Goal: Task Accomplishment & Management: Complete application form

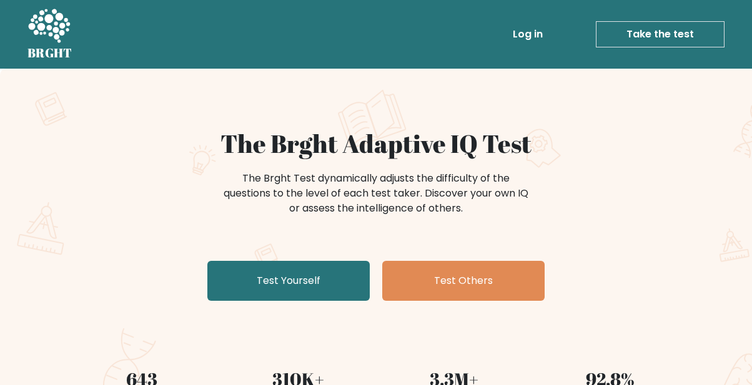
scroll to position [95, 0]
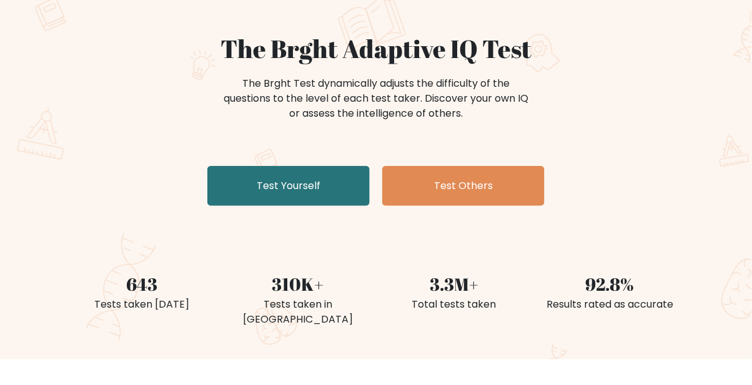
click at [314, 195] on link "Test Yourself" at bounding box center [288, 186] width 162 height 40
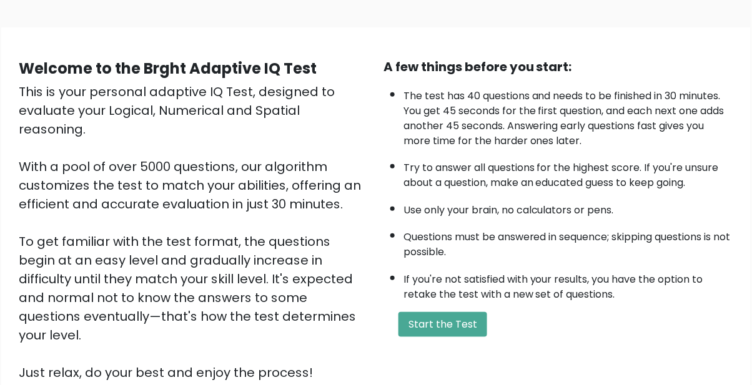
scroll to position [75, 0]
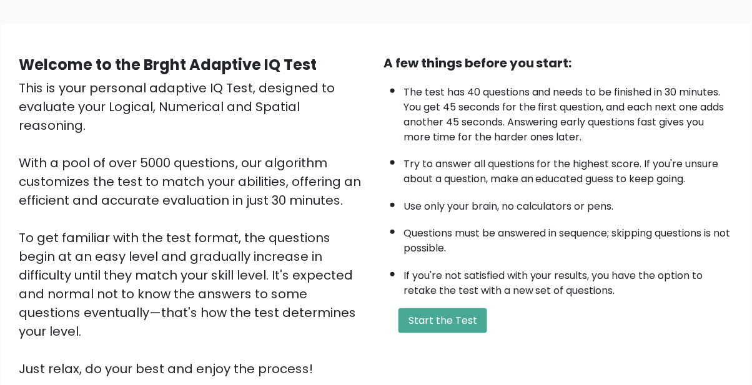
click at [461, 316] on button "Start the Test" at bounding box center [442, 320] width 89 height 25
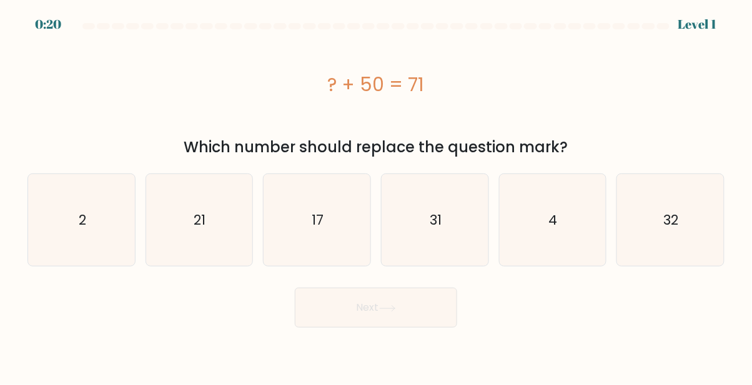
click at [216, 234] on icon "21" at bounding box center [199, 220] width 92 height 92
click at [376, 196] on input "b. 21" at bounding box center [376, 194] width 1 height 3
radio input "true"
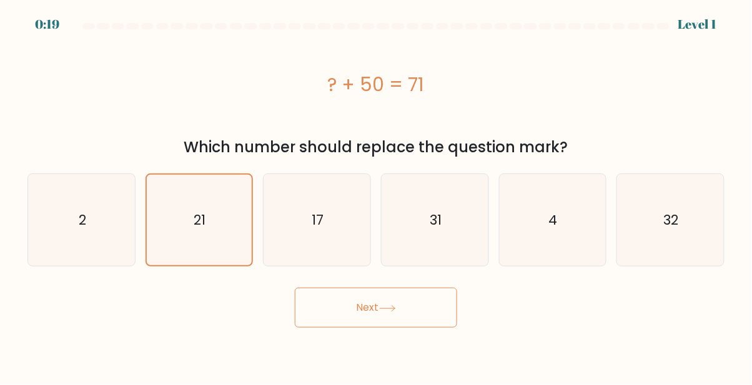
click at [410, 310] on button "Next" at bounding box center [376, 308] width 162 height 40
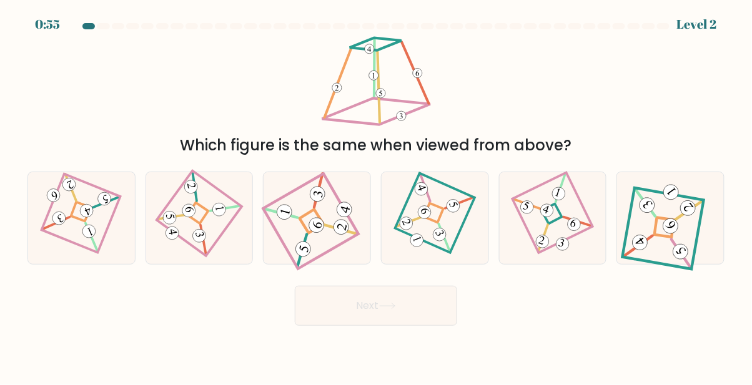
click at [549, 224] on 274 at bounding box center [551, 214] width 21 height 21
click at [376, 196] on input "e." at bounding box center [376, 194] width 1 height 3
radio input "true"
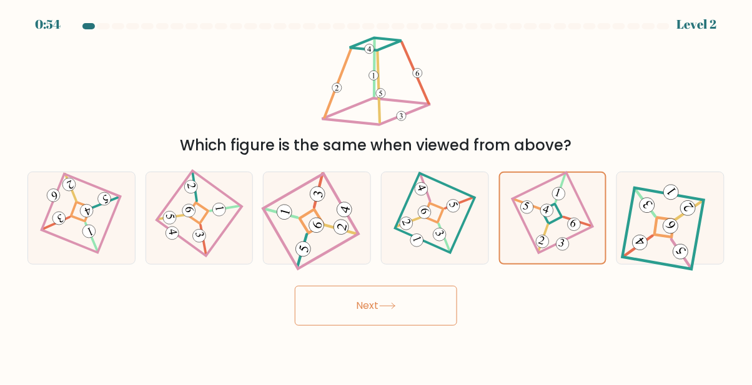
click at [413, 317] on button "Next" at bounding box center [376, 306] width 162 height 40
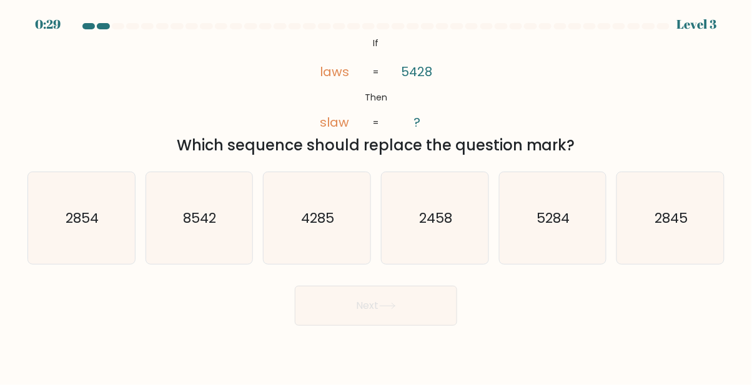
click at [202, 228] on text "8542" at bounding box center [200, 218] width 33 height 19
click at [376, 196] on input "b. 8542" at bounding box center [376, 194] width 1 height 3
radio input "true"
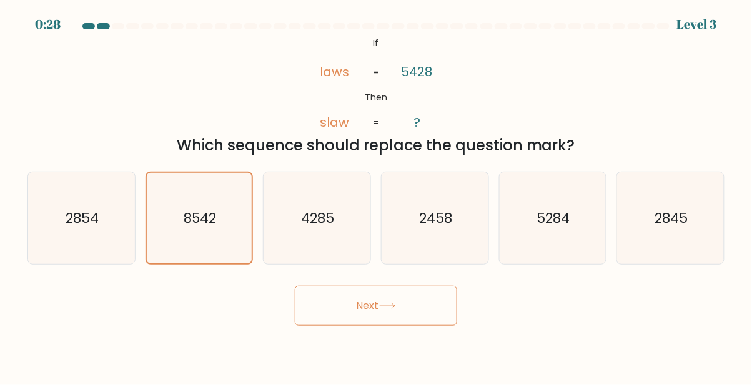
click at [401, 317] on button "Next" at bounding box center [376, 306] width 162 height 40
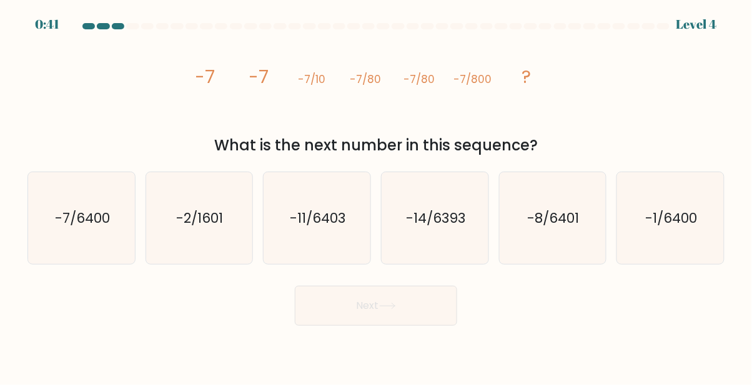
click at [74, 253] on icon "-7/6400" at bounding box center [82, 218] width 92 height 92
click at [376, 196] on input "a. -7/6400" at bounding box center [376, 194] width 1 height 3
radio input "true"
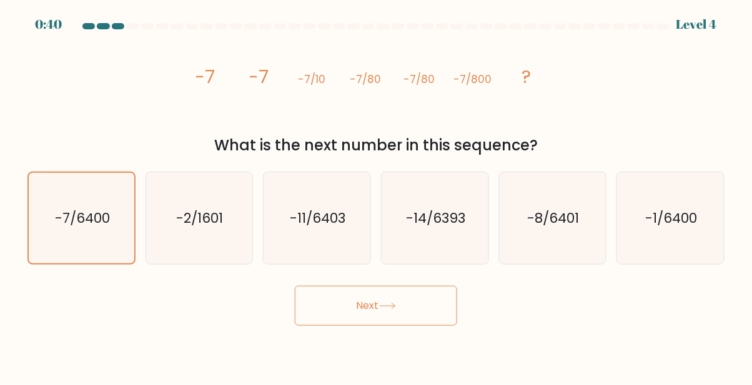
click at [369, 317] on button "Next" at bounding box center [376, 306] width 162 height 40
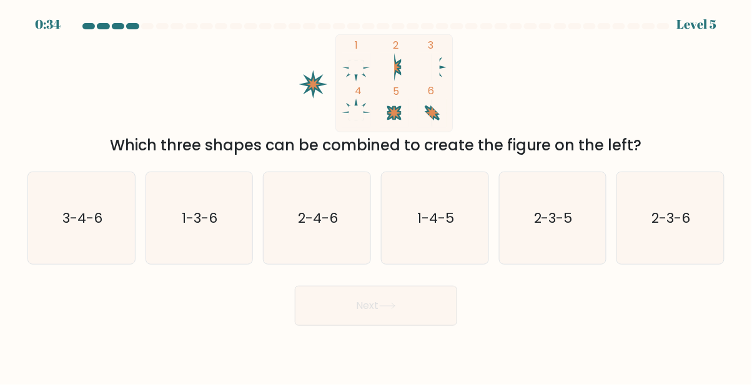
click at [464, 250] on icon "1-4-5" at bounding box center [435, 218] width 92 height 92
click at [376, 196] on input "d. 1-4-5" at bounding box center [376, 194] width 1 height 3
radio input "true"
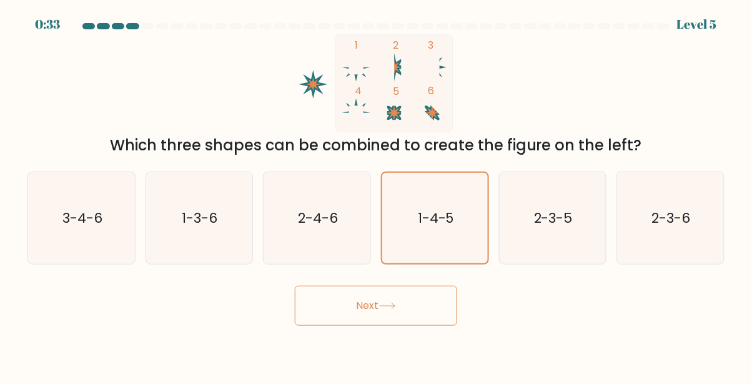
click at [335, 326] on button "Next" at bounding box center [376, 306] width 162 height 40
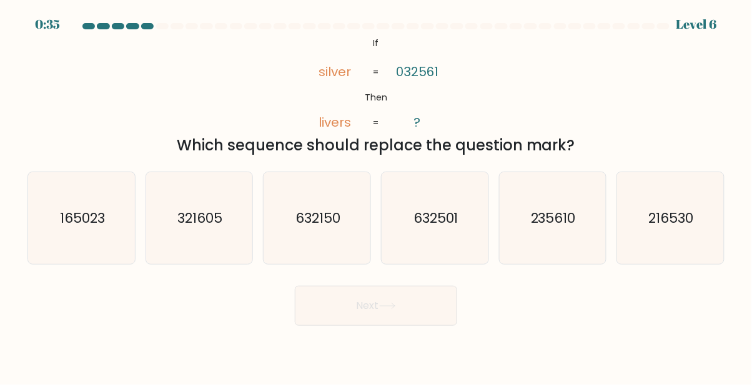
click at [546, 228] on text "235610" at bounding box center [553, 218] width 45 height 19
click at [376, 196] on input "e. 235610" at bounding box center [376, 194] width 1 height 3
radio input "true"
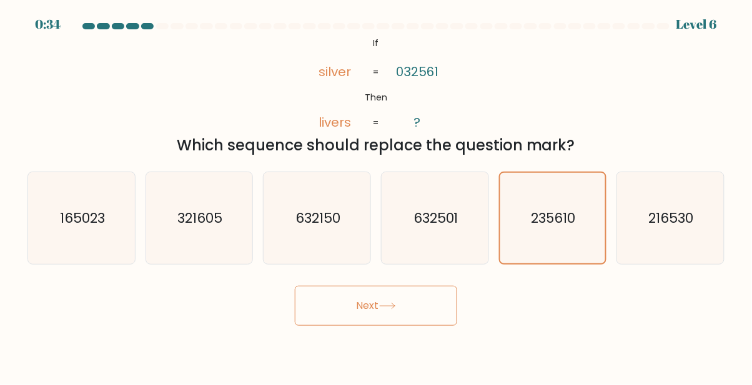
click at [392, 309] on button "Next" at bounding box center [376, 306] width 162 height 40
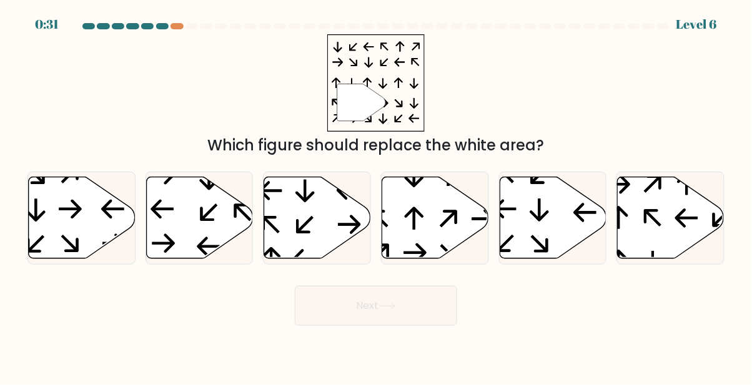
click at [323, 245] on icon at bounding box center [317, 218] width 107 height 82
click at [376, 196] on input "c." at bounding box center [376, 194] width 1 height 3
radio input "true"
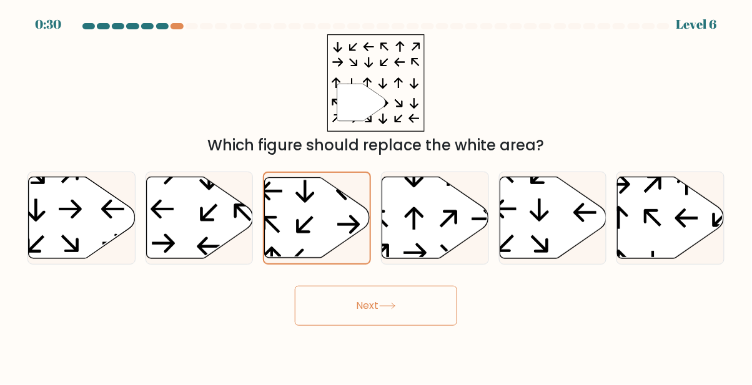
click at [381, 317] on button "Next" at bounding box center [376, 306] width 162 height 40
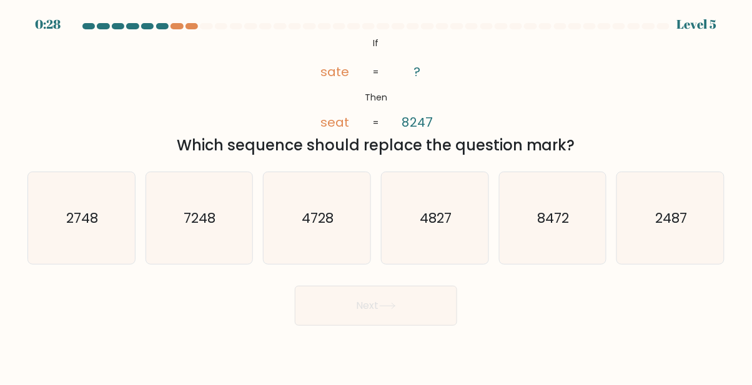
click at [541, 222] on text "8472" at bounding box center [553, 218] width 32 height 19
click at [376, 196] on input "e. 8472" at bounding box center [376, 194] width 1 height 3
radio input "true"
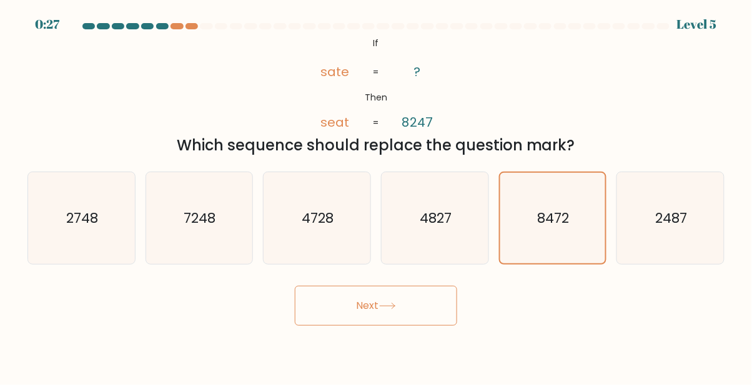
click at [410, 310] on button "Next" at bounding box center [376, 306] width 162 height 40
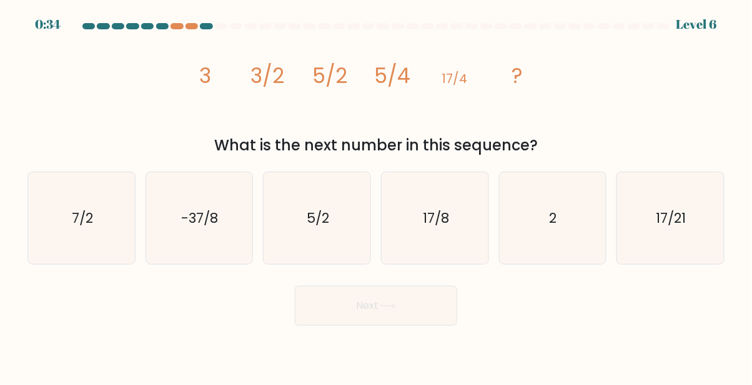
click at [439, 248] on icon "17/8" at bounding box center [435, 218] width 92 height 92
click at [376, 196] on input "d. 17/8" at bounding box center [376, 194] width 1 height 3
radio input "true"
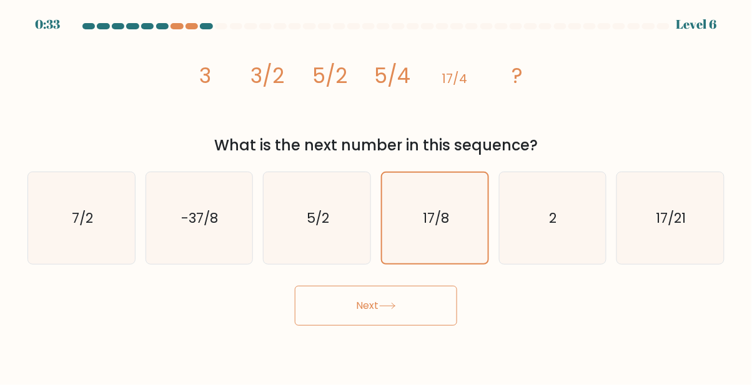
click at [406, 326] on button "Next" at bounding box center [376, 306] width 162 height 40
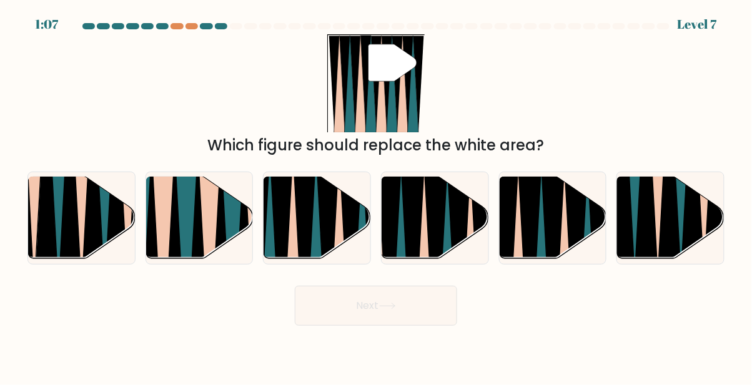
click at [415, 248] on icon at bounding box center [413, 262] width 24 height 213
click at [376, 196] on input "d." at bounding box center [376, 194] width 1 height 3
radio input "true"
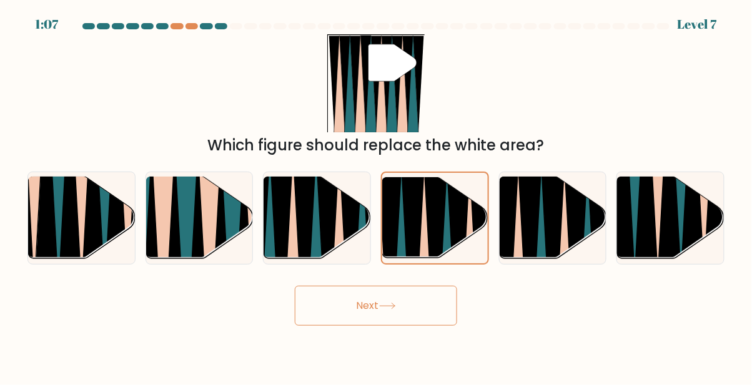
click at [413, 311] on button "Next" at bounding box center [376, 306] width 162 height 40
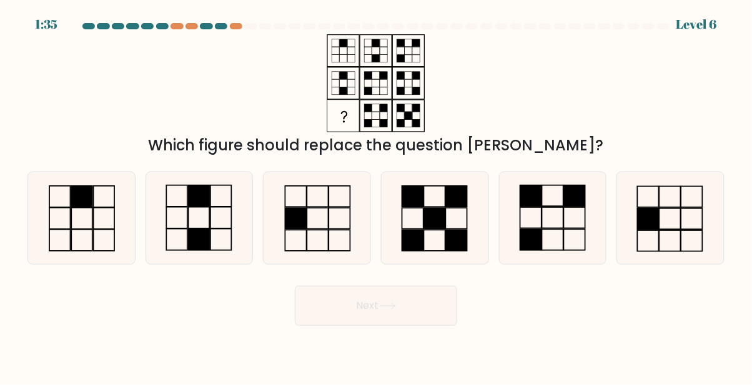
click at [547, 224] on icon at bounding box center [552, 218] width 92 height 92
click at [376, 196] on input "e." at bounding box center [376, 194] width 1 height 3
radio input "true"
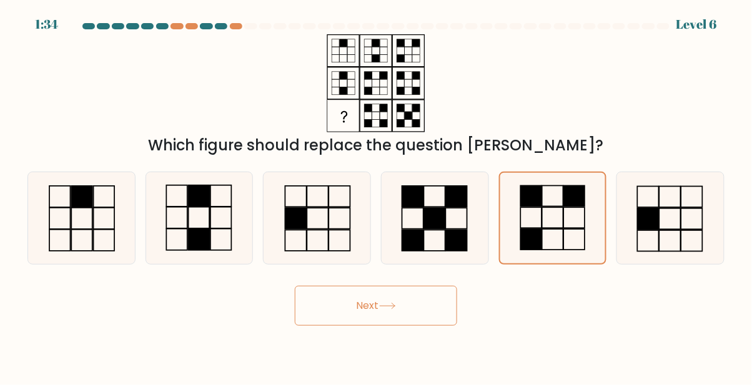
click at [370, 312] on button "Next" at bounding box center [376, 306] width 162 height 40
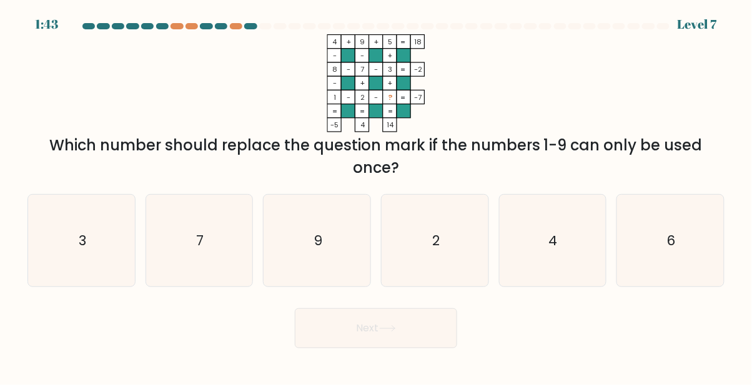
click at [551, 250] on text "4" at bounding box center [553, 240] width 9 height 19
click at [376, 196] on input "e. 4" at bounding box center [376, 194] width 1 height 3
radio input "true"
click at [400, 348] on button "Next" at bounding box center [376, 328] width 162 height 40
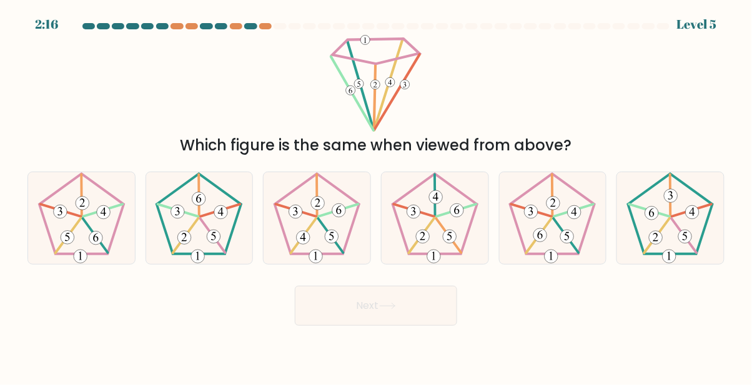
click at [333, 263] on icon at bounding box center [317, 218] width 92 height 92
click at [376, 196] on input "c." at bounding box center [376, 194] width 1 height 3
radio input "true"
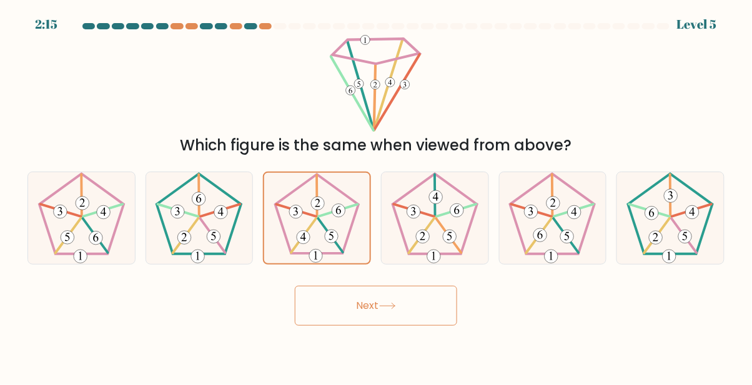
click at [319, 263] on 646 at bounding box center [315, 256] width 13 height 13
click at [376, 196] on input "c." at bounding box center [376, 194] width 1 height 3
click at [365, 319] on button "Next" at bounding box center [376, 306] width 162 height 40
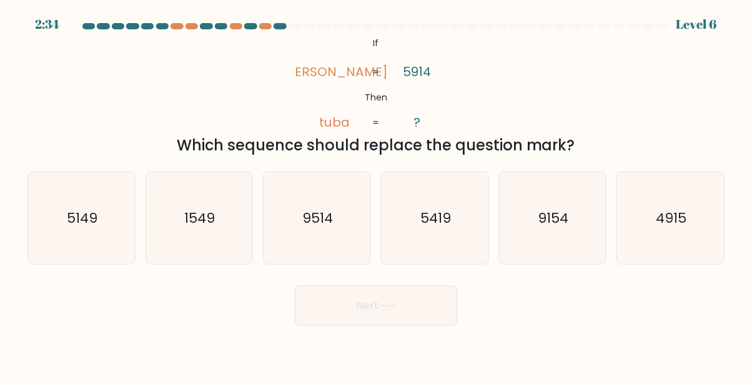
click at [440, 255] on icon "5419" at bounding box center [435, 218] width 92 height 92
click at [376, 196] on input "d. 5419" at bounding box center [376, 194] width 1 height 3
radio input "true"
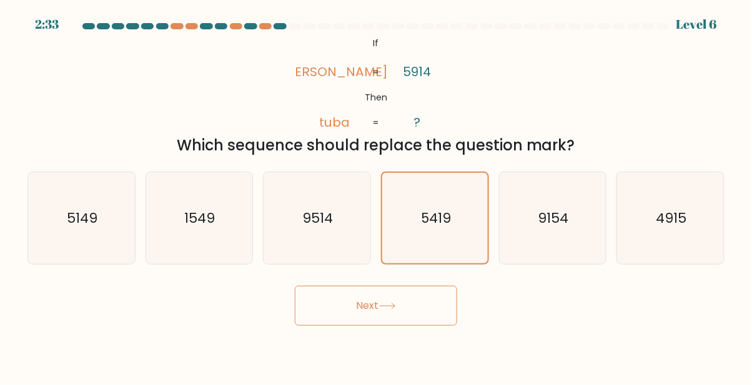
click at [396, 326] on button "Next" at bounding box center [376, 306] width 162 height 40
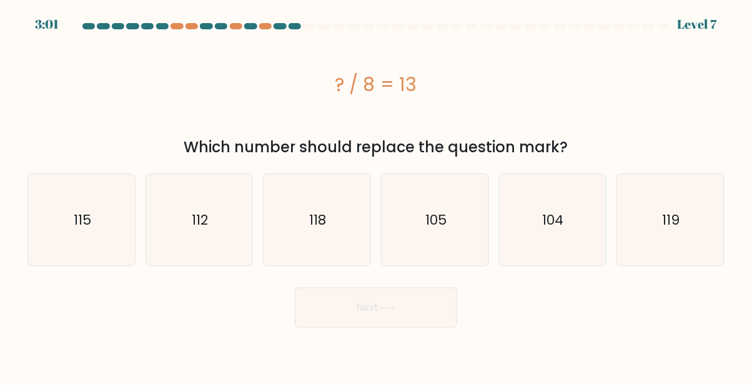
click at [519, 220] on icon "104" at bounding box center [552, 220] width 92 height 92
click at [376, 196] on input "e. 104" at bounding box center [376, 194] width 1 height 3
radio input "true"
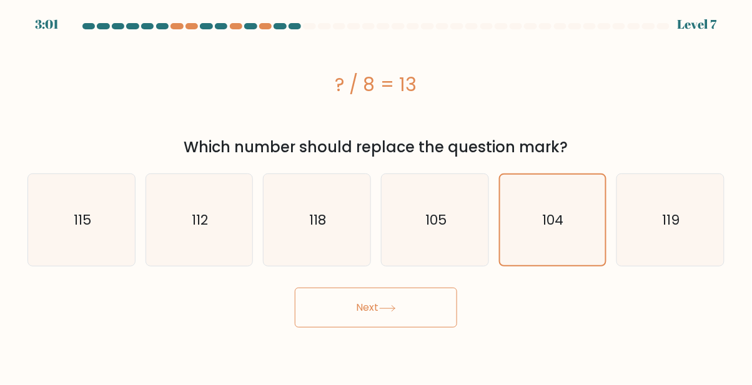
click at [390, 303] on button "Next" at bounding box center [376, 308] width 162 height 40
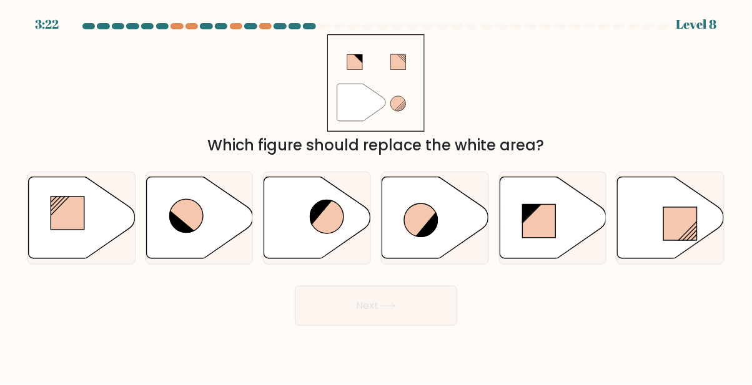
click at [433, 235] on icon at bounding box center [427, 224] width 25 height 26
click at [376, 196] on input "d." at bounding box center [376, 194] width 1 height 3
radio input "true"
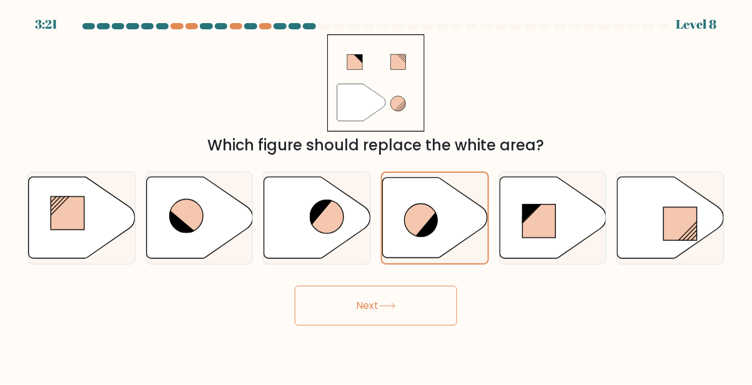
click at [415, 310] on button "Next" at bounding box center [376, 306] width 162 height 40
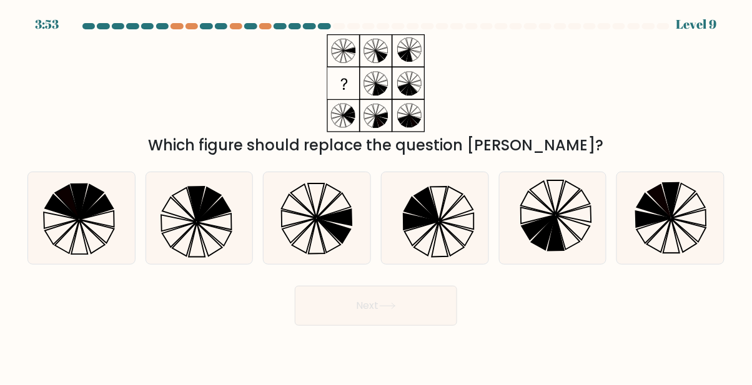
click at [330, 242] on icon at bounding box center [329, 236] width 24 height 34
click at [376, 196] on input "c." at bounding box center [376, 194] width 1 height 3
radio input "true"
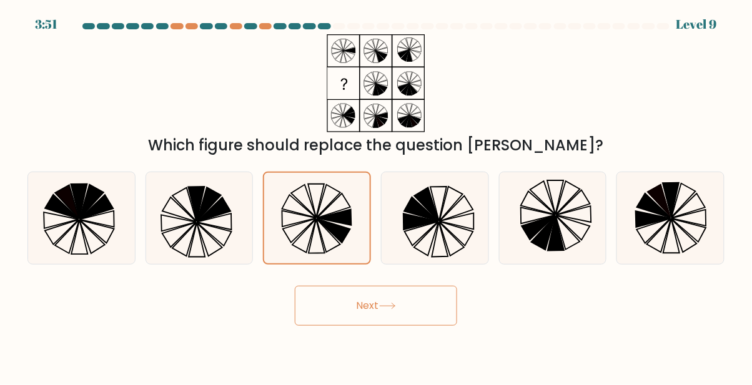
click at [389, 310] on icon at bounding box center [387, 306] width 17 height 7
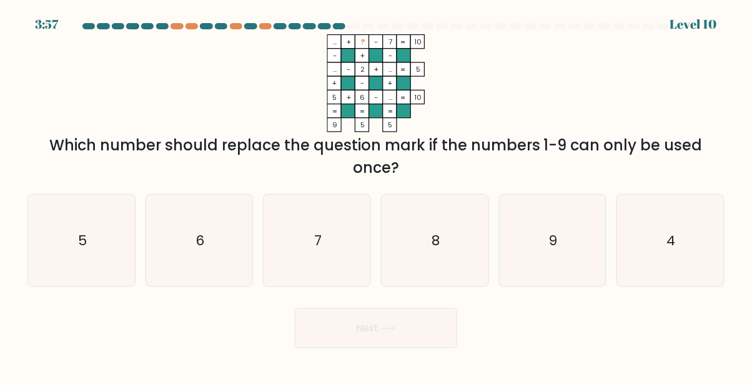
click at [562, 263] on icon "9" at bounding box center [552, 241] width 92 height 92
click at [376, 196] on input "e. 9" at bounding box center [376, 194] width 1 height 3
radio input "true"
click at [410, 343] on button "Next" at bounding box center [376, 328] width 162 height 40
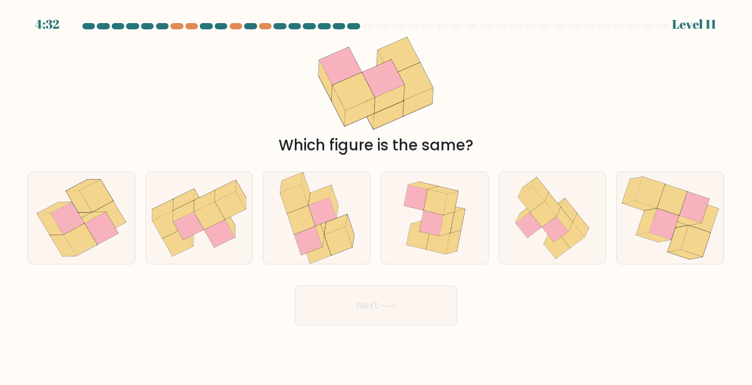
click at [463, 236] on icon at bounding box center [434, 218] width 77 height 92
click at [376, 196] on input "d." at bounding box center [376, 194] width 1 height 3
radio input "true"
click at [403, 321] on button "Next" at bounding box center [376, 306] width 162 height 40
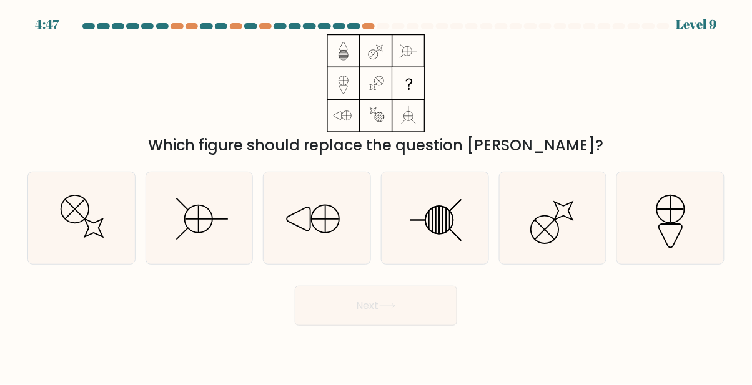
click at [439, 230] on line at bounding box center [439, 220] width 0 height 27
click at [376, 196] on input "d." at bounding box center [376, 194] width 1 height 3
radio input "true"
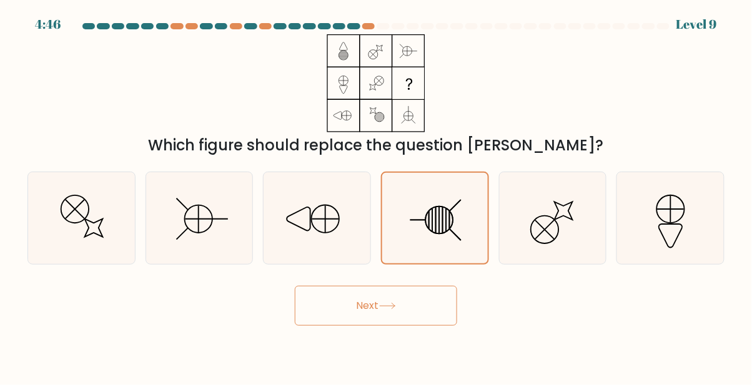
click at [376, 318] on button "Next" at bounding box center [376, 306] width 162 height 40
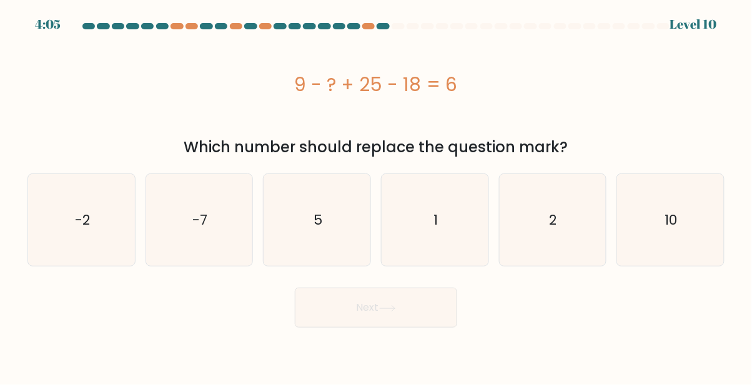
click at [665, 257] on icon "10" at bounding box center [670, 220] width 92 height 92
click at [376, 196] on input "f. 10" at bounding box center [376, 194] width 1 height 3
radio input "true"
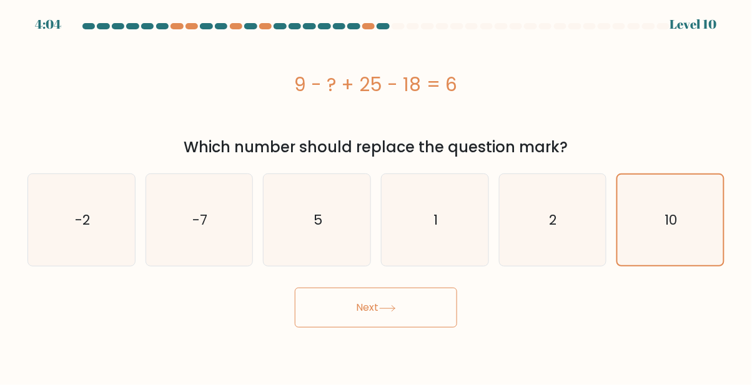
click at [374, 326] on button "Next" at bounding box center [376, 308] width 162 height 40
click at [379, 324] on button "Next" at bounding box center [376, 308] width 162 height 40
click at [371, 312] on button "Next" at bounding box center [376, 308] width 162 height 40
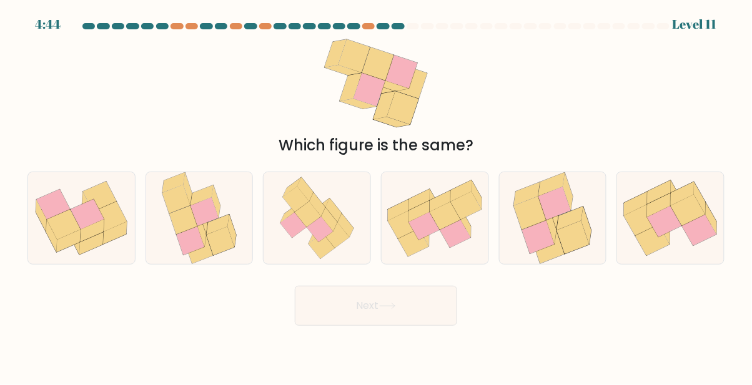
click at [116, 229] on icon at bounding box center [111, 217] width 34 height 30
click at [376, 196] on input "a." at bounding box center [376, 194] width 1 height 3
radio input "true"
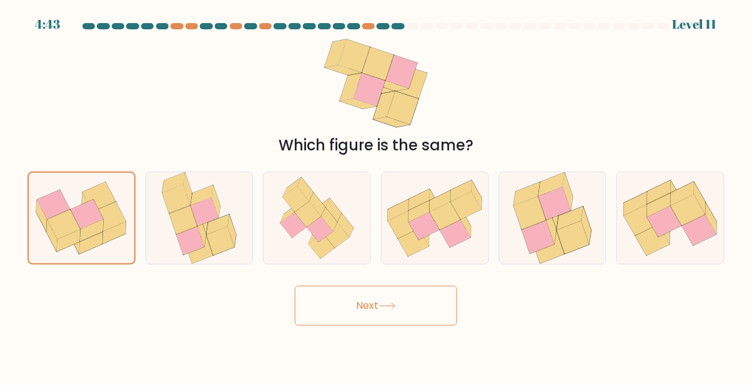
click at [373, 326] on button "Next" at bounding box center [376, 306] width 162 height 40
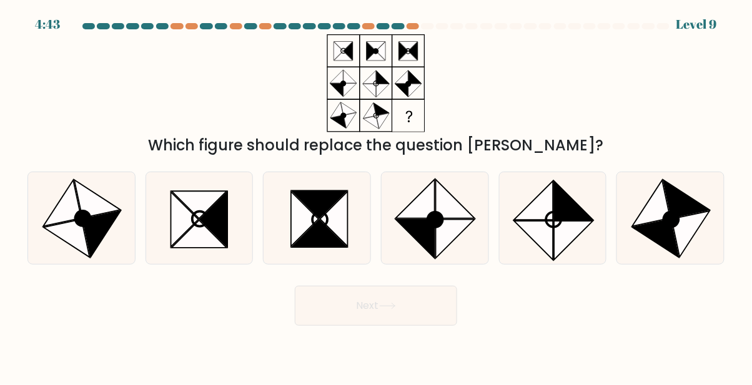
click at [360, 326] on button "Next" at bounding box center [376, 306] width 162 height 40
click at [53, 132] on div "Which figure should replace the question mark?" at bounding box center [376, 95] width 712 height 122
click at [547, 220] on icon at bounding box center [533, 200] width 39 height 39
click at [376, 196] on input "e." at bounding box center [376, 194] width 1 height 3
radio input "true"
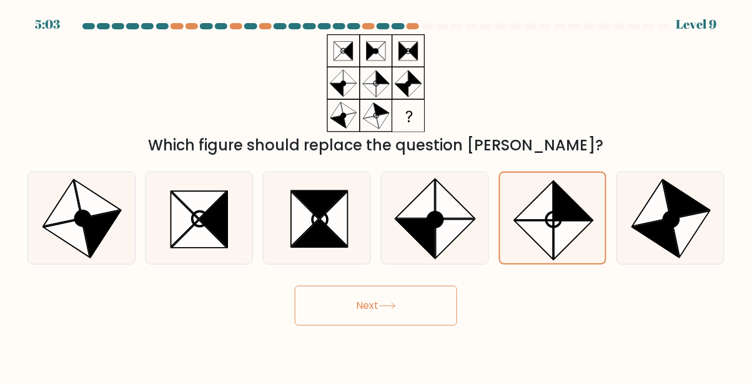
click at [415, 325] on button "Next" at bounding box center [376, 306] width 162 height 40
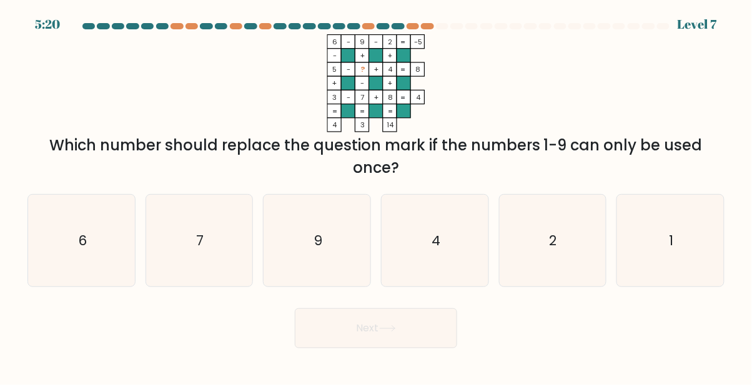
click at [656, 271] on icon "1" at bounding box center [670, 241] width 92 height 92
click at [376, 196] on input "f. 1" at bounding box center [376, 194] width 1 height 3
radio input "true"
click at [410, 337] on button "Next" at bounding box center [376, 328] width 162 height 40
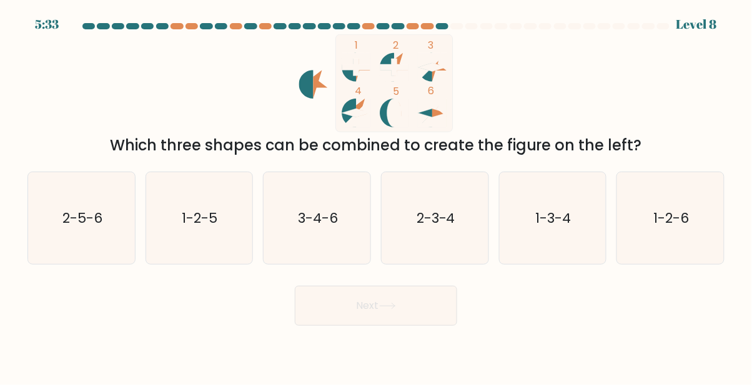
click at [547, 259] on icon "1-3-4" at bounding box center [552, 218] width 92 height 92
click at [376, 196] on input "e. 1-3-4" at bounding box center [376, 194] width 1 height 3
radio input "true"
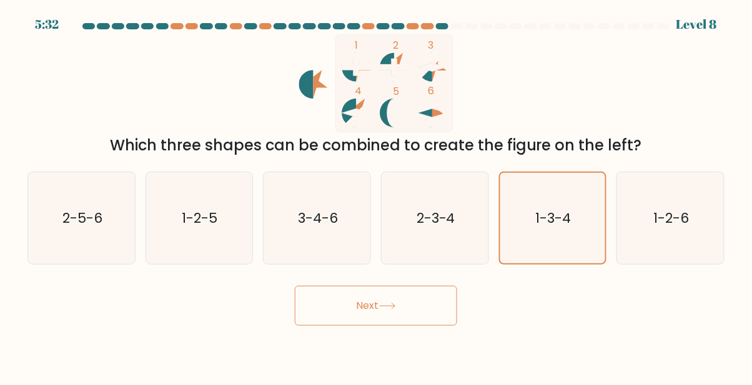
click at [391, 325] on button "Next" at bounding box center [376, 306] width 162 height 40
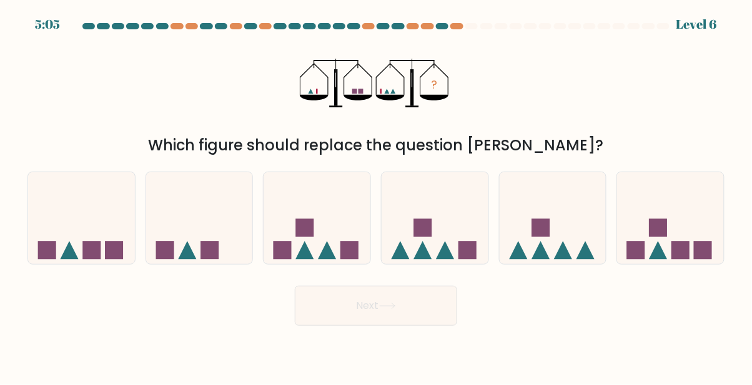
click at [195, 238] on icon at bounding box center [199, 218] width 107 height 88
click at [376, 196] on input "b." at bounding box center [376, 194] width 1 height 3
radio input "true"
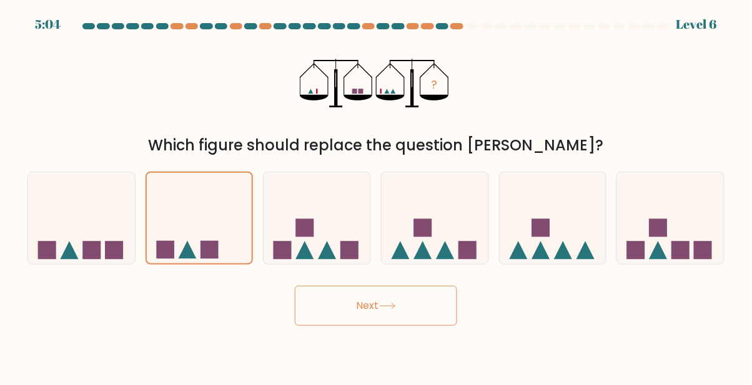
click at [396, 310] on icon at bounding box center [387, 306] width 17 height 7
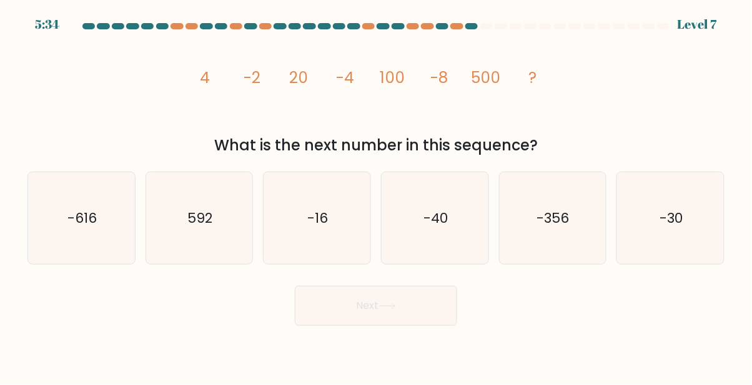
click at [315, 228] on text "-16" at bounding box center [318, 218] width 21 height 19
click at [376, 196] on input "c. -16" at bounding box center [376, 194] width 1 height 3
radio input "true"
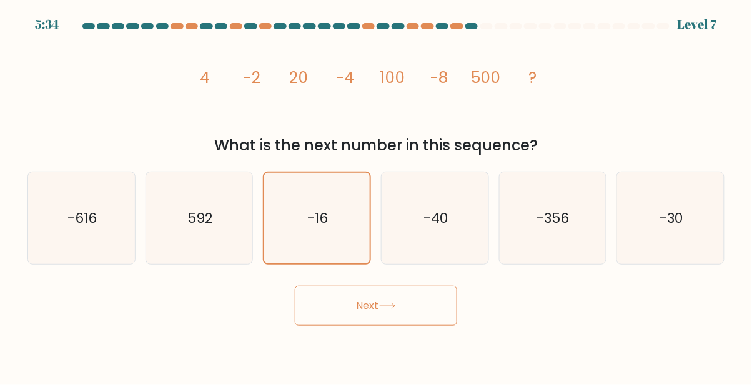
click at [415, 348] on body "5:34 Level 7" at bounding box center [376, 192] width 752 height 385
click at [398, 326] on button "Next" at bounding box center [376, 306] width 162 height 40
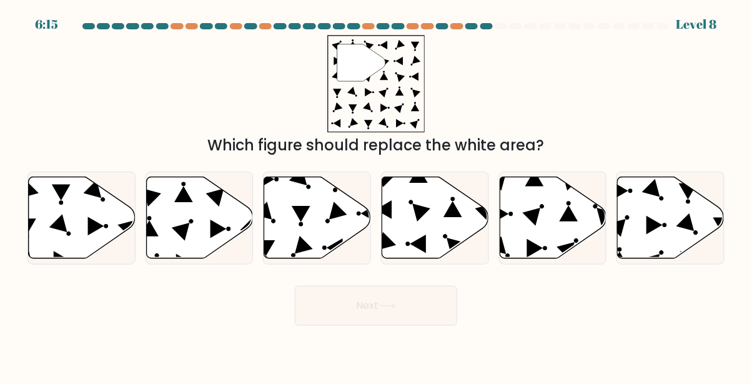
click at [330, 248] on icon at bounding box center [317, 218] width 107 height 82
click at [376, 196] on input "c." at bounding box center [376, 194] width 1 height 3
radio input "true"
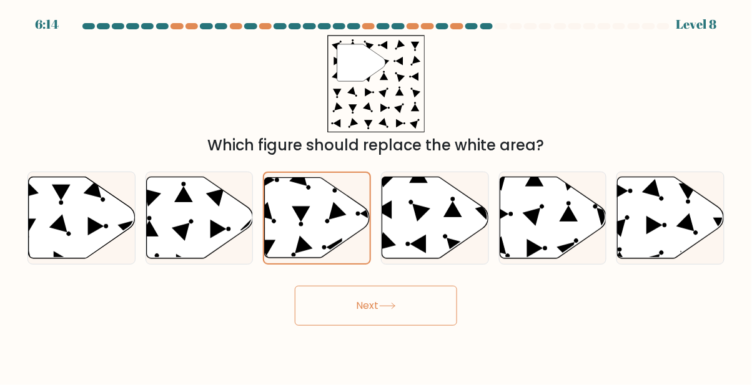
click at [399, 311] on button "Next" at bounding box center [376, 306] width 162 height 40
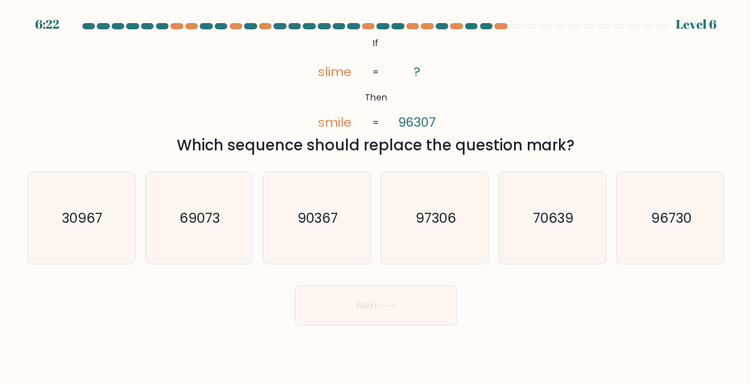
click at [289, 245] on icon "90367" at bounding box center [317, 218] width 92 height 92
click at [376, 196] on input "c. 90367" at bounding box center [376, 194] width 1 height 3
radio input "true"
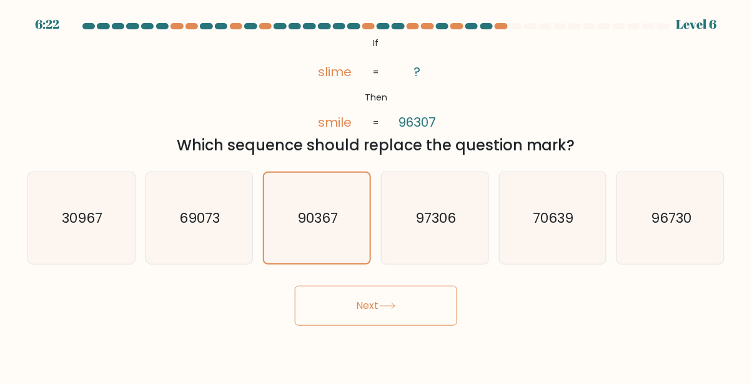
click at [341, 320] on button "Next" at bounding box center [376, 306] width 162 height 40
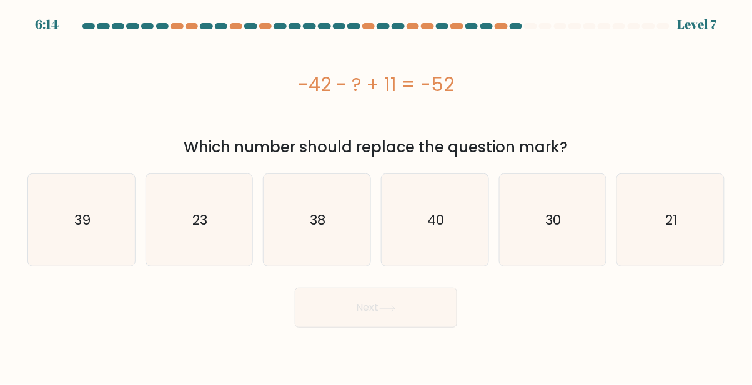
click at [647, 215] on icon "21" at bounding box center [670, 220] width 92 height 92
click at [376, 196] on input "f. 21" at bounding box center [376, 194] width 1 height 3
radio input "true"
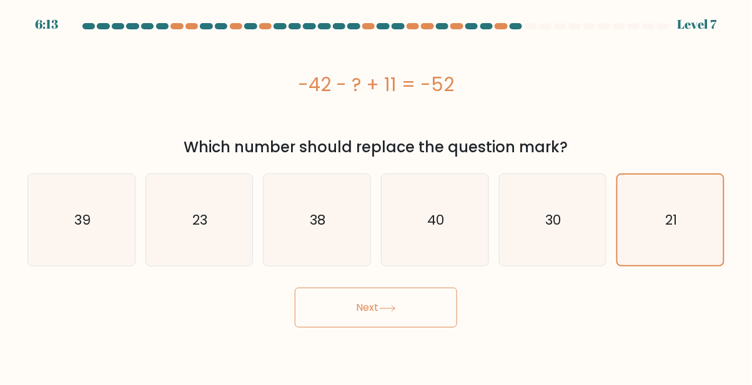
click at [378, 305] on button "Next" at bounding box center [376, 308] width 162 height 40
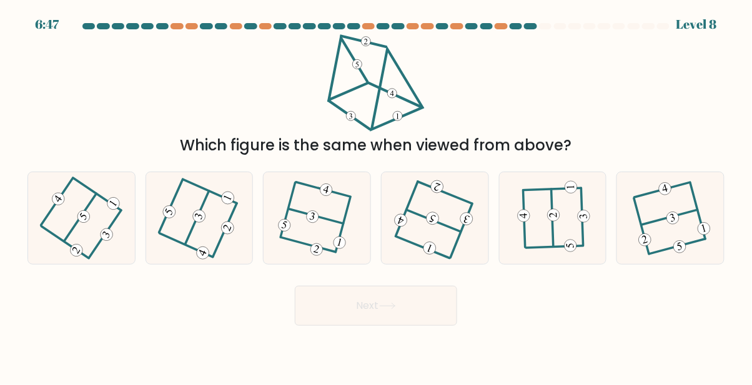
click at [548, 289] on form at bounding box center [376, 174] width 752 height 303
click at [559, 234] on icon at bounding box center [553, 219] width 72 height 74
click at [376, 196] on input "e." at bounding box center [376, 194] width 1 height 3
radio input "true"
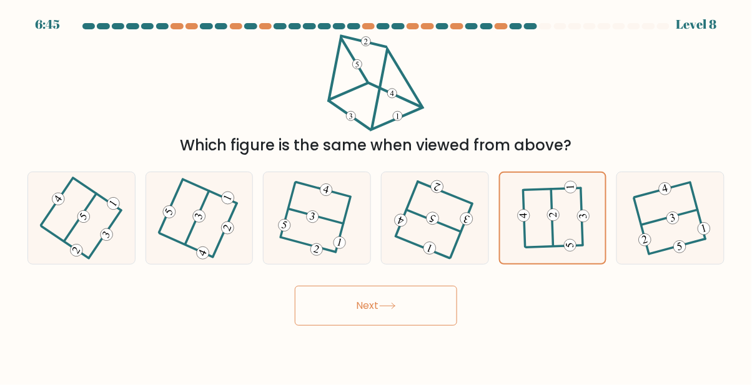
click at [411, 321] on button "Next" at bounding box center [376, 306] width 162 height 40
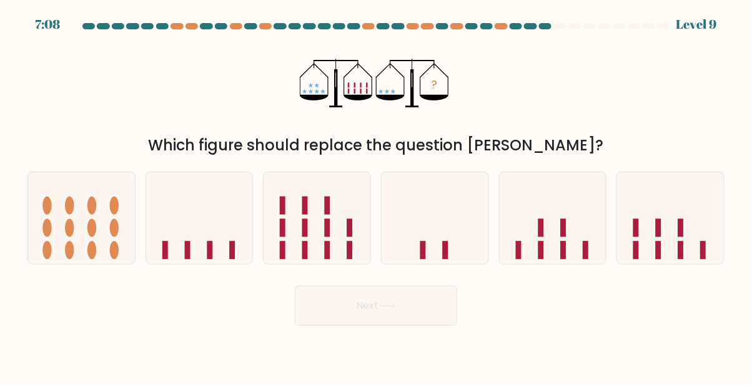
click at [206, 225] on icon at bounding box center [199, 218] width 107 height 88
click at [376, 196] on input "b." at bounding box center [376, 194] width 1 height 3
radio input "true"
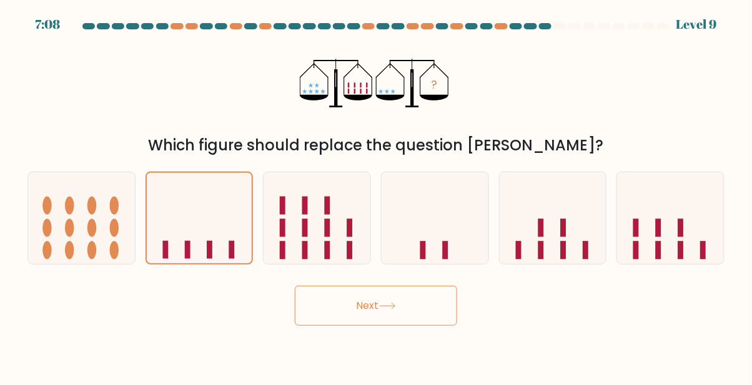
click at [375, 317] on button "Next" at bounding box center [376, 306] width 162 height 40
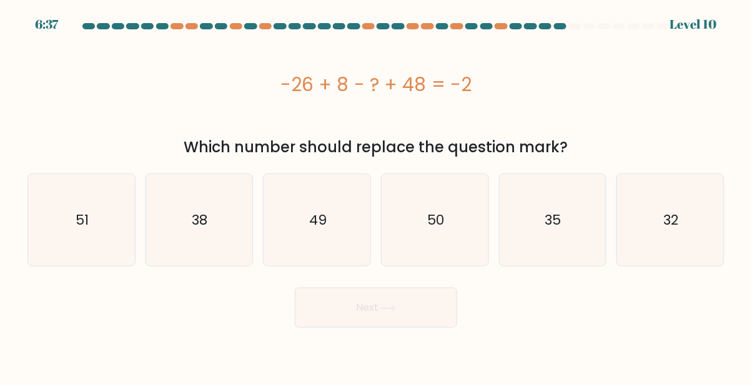
click at [657, 224] on icon "32" at bounding box center [670, 220] width 92 height 92
click at [376, 196] on input "f. 32" at bounding box center [376, 194] width 1 height 3
radio input "true"
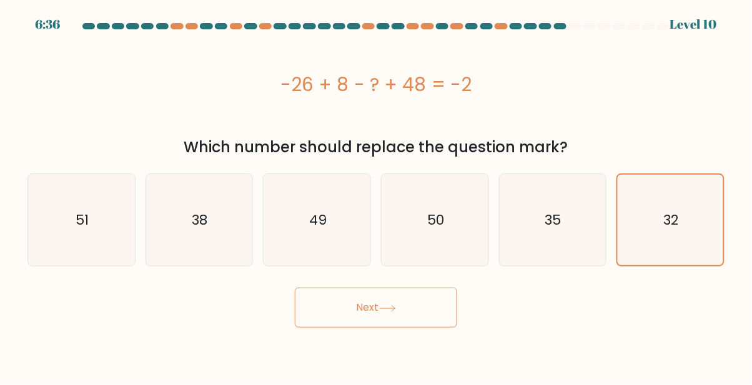
click at [361, 315] on button "Next" at bounding box center [376, 308] width 162 height 40
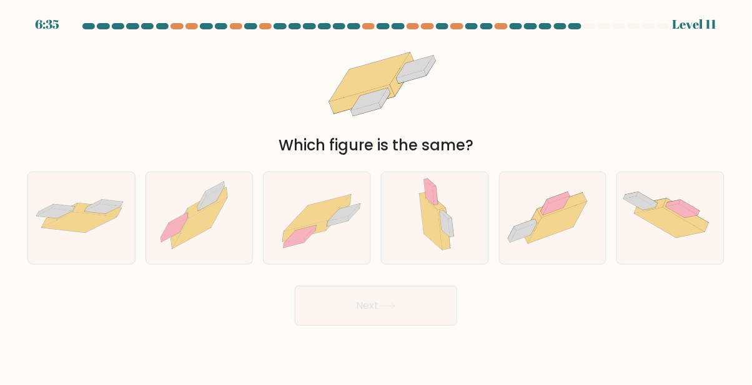
click at [381, 307] on button "Next" at bounding box center [376, 306] width 162 height 40
click at [599, 135] on div "Which figure is the same?" at bounding box center [376, 95] width 712 height 122
click at [99, 240] on icon at bounding box center [81, 218] width 107 height 44
click at [376, 196] on input "a." at bounding box center [376, 194] width 1 height 3
radio input "true"
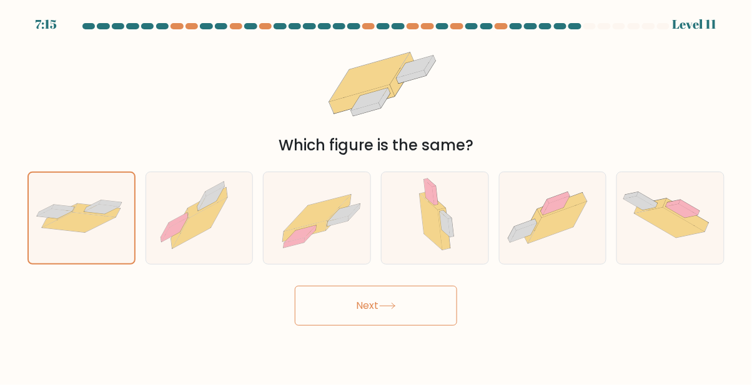
click at [401, 326] on button "Next" at bounding box center [376, 306] width 162 height 40
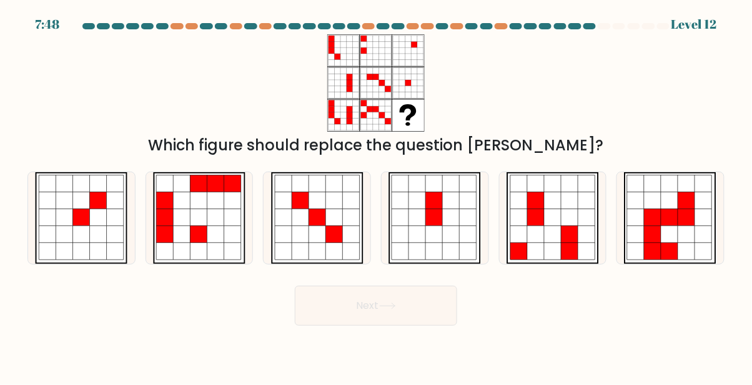
click at [431, 243] on icon at bounding box center [434, 234] width 17 height 17
click at [376, 196] on input "d." at bounding box center [376, 194] width 1 height 3
radio input "true"
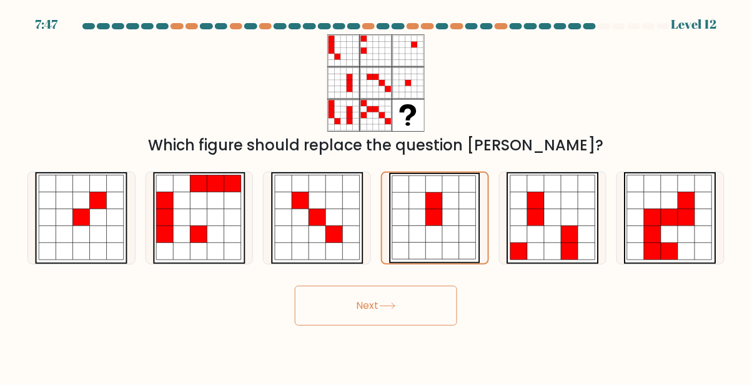
click at [390, 325] on button "Next" at bounding box center [376, 306] width 162 height 40
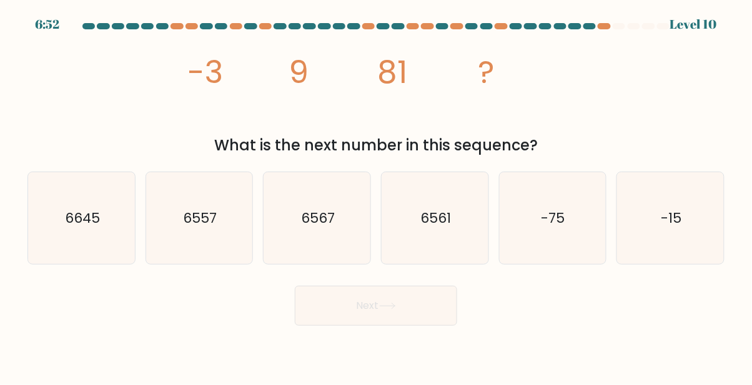
click at [427, 247] on icon "6561" at bounding box center [435, 218] width 92 height 92
click at [376, 196] on input "d. 6561" at bounding box center [376, 194] width 1 height 3
radio input "true"
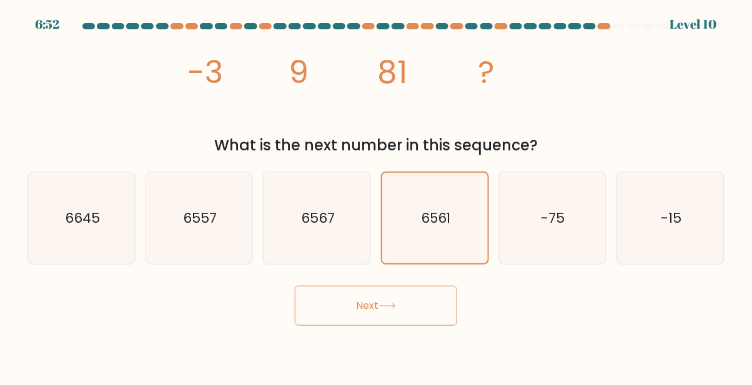
click at [395, 325] on button "Next" at bounding box center [376, 306] width 162 height 40
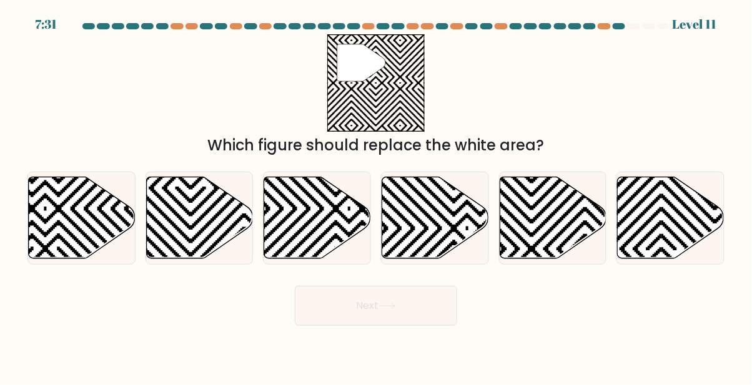
click at [194, 217] on icon at bounding box center [199, 218] width 107 height 82
click at [376, 196] on input "b." at bounding box center [376, 194] width 1 height 3
radio input "true"
click at [355, 326] on button "Next" at bounding box center [376, 306] width 162 height 40
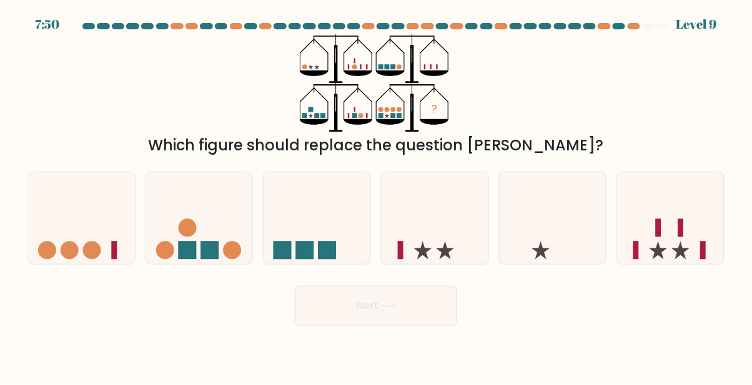
click at [217, 253] on rect at bounding box center [209, 251] width 18 height 18
click at [376, 196] on input "b." at bounding box center [376, 194] width 1 height 3
radio input "true"
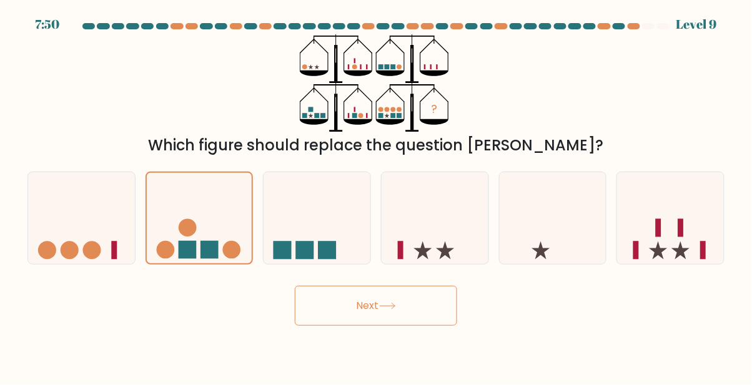
click at [366, 321] on button "Next" at bounding box center [376, 306] width 162 height 40
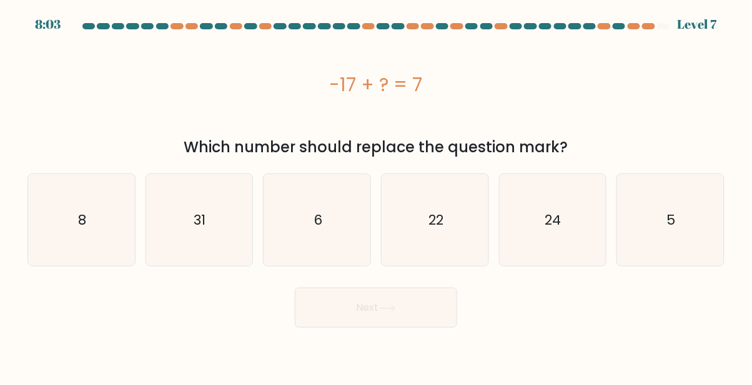
click at [544, 230] on icon "24" at bounding box center [552, 220] width 92 height 92
click at [376, 196] on input "e. 24" at bounding box center [376, 194] width 1 height 3
radio input "true"
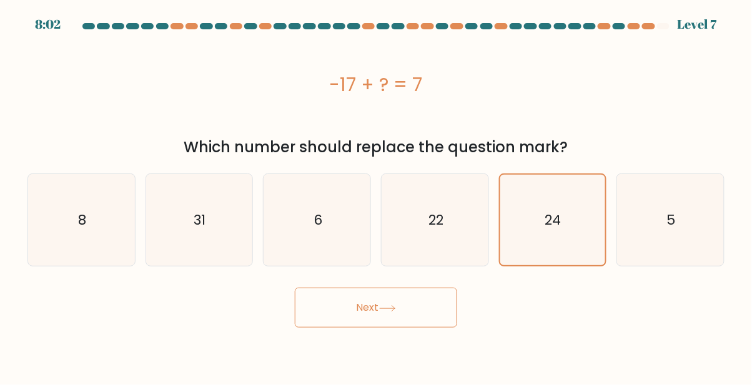
click at [405, 300] on button "Next" at bounding box center [376, 308] width 162 height 40
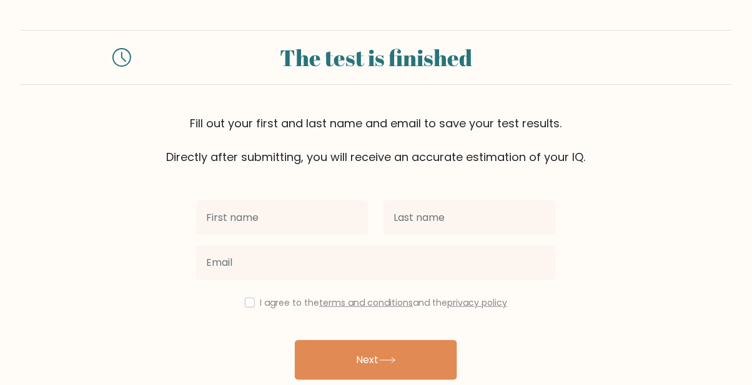
click at [292, 221] on input "text" at bounding box center [282, 217] width 172 height 35
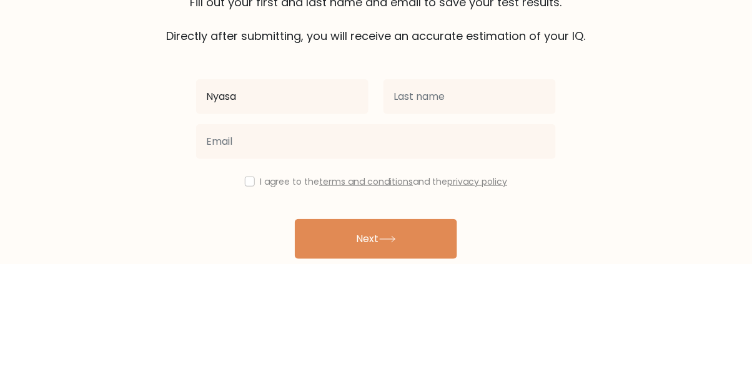
type input "Nyasa"
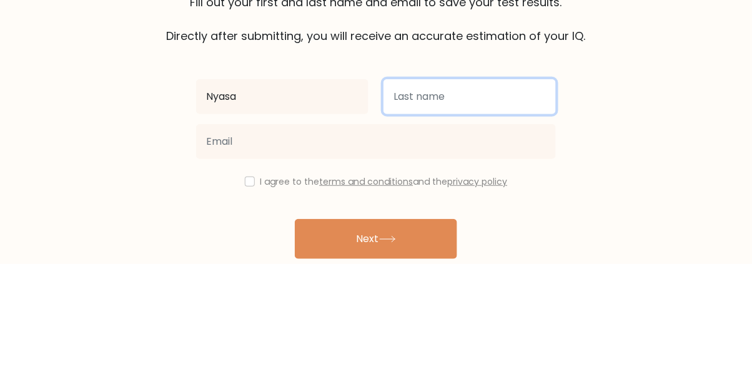
click at [418, 213] on input "text" at bounding box center [469, 217] width 172 height 35
type input "Kalla"
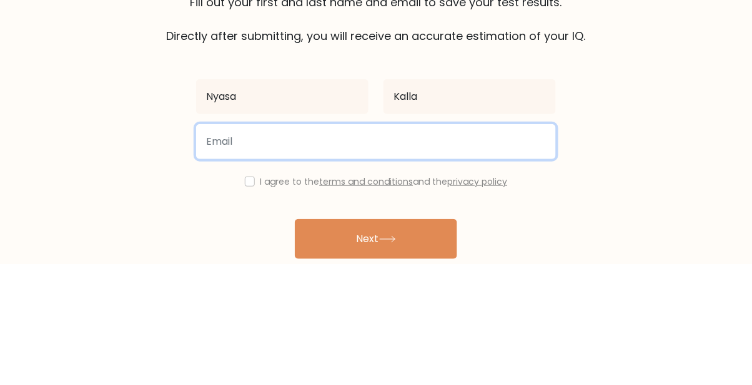
click at [328, 267] on input "email" at bounding box center [376, 262] width 360 height 35
type input "nyasa3011@gmail.com"
click at [295, 340] on button "Next" at bounding box center [376, 360] width 162 height 40
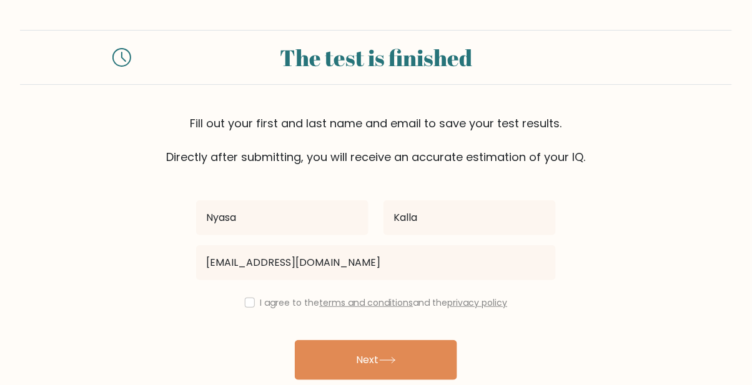
click at [400, 360] on button "Next" at bounding box center [376, 360] width 162 height 40
click at [250, 302] on input "checkbox" at bounding box center [250, 303] width 10 height 10
checkbox input "true"
click at [391, 371] on button "Next" at bounding box center [376, 360] width 162 height 40
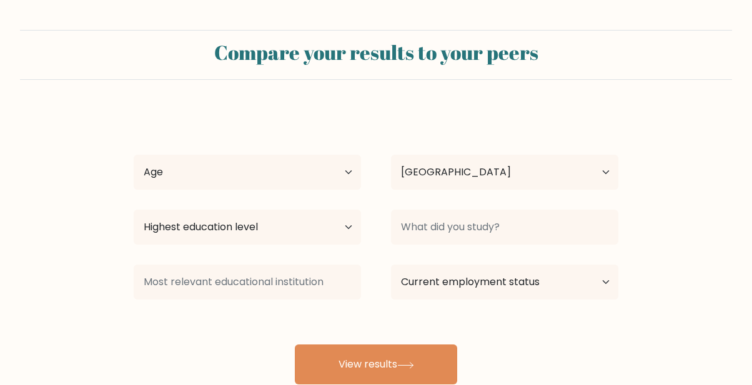
select select "IN"
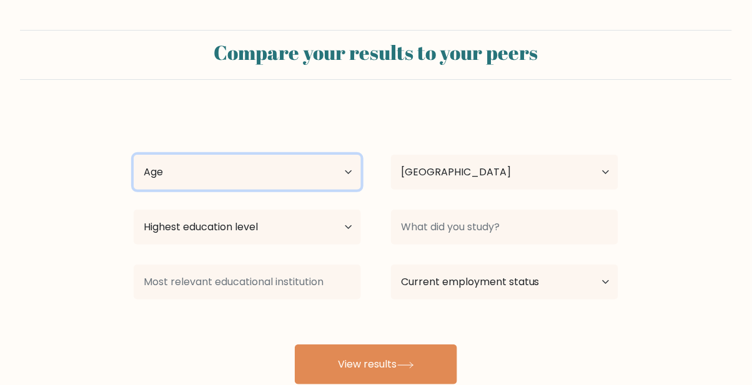
click at [181, 166] on select "Age Under [DEMOGRAPHIC_DATA] [DEMOGRAPHIC_DATA] [DEMOGRAPHIC_DATA] [DEMOGRAPHIC…" at bounding box center [247, 172] width 227 height 35
select select "min_18"
click at [134, 155] on select "Age Under [DEMOGRAPHIC_DATA] [DEMOGRAPHIC_DATA] [DEMOGRAPHIC_DATA] [DEMOGRAPHIC…" at bounding box center [247, 172] width 227 height 35
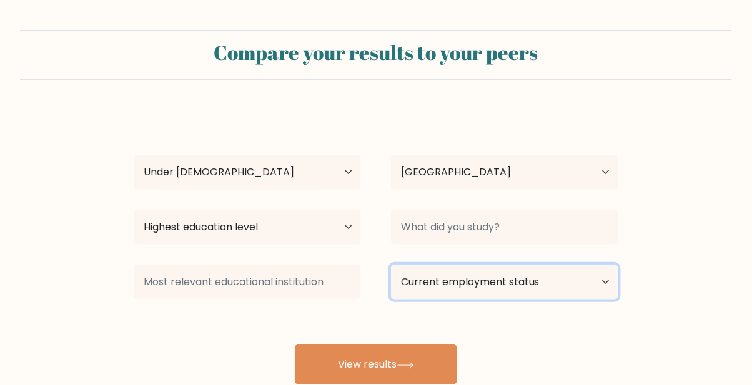
click at [467, 295] on select "Current employment status Employed Student Retired Other / prefer not to answer" at bounding box center [504, 282] width 227 height 35
click at [391, 265] on select "Current employment status Employed Student Retired Other / prefer not to answer" at bounding box center [504, 282] width 227 height 35
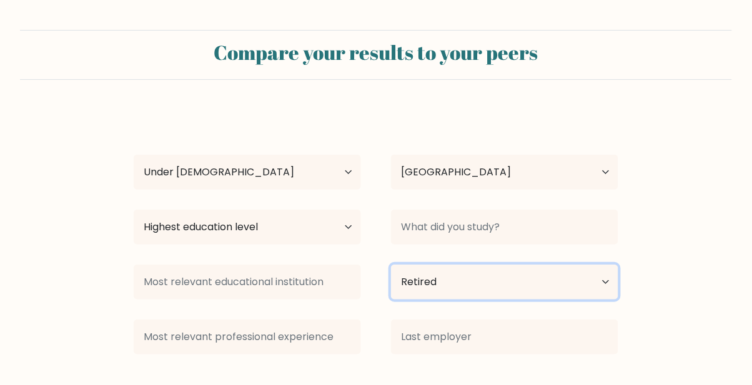
click at [446, 288] on select "Current employment status Employed Student Retired Other / prefer not to answer" at bounding box center [504, 282] width 227 height 35
select select "student"
click at [391, 265] on select "Current employment status Employed Student Retired Other / prefer not to answer" at bounding box center [504, 282] width 227 height 35
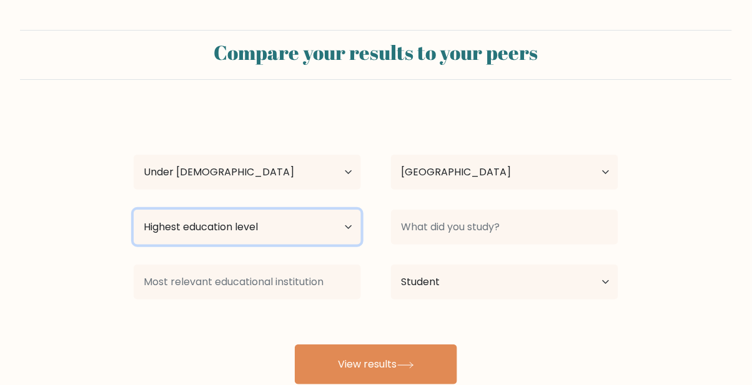
click at [288, 242] on select "Highest education level No schooling Primary Lower Secondary Upper Secondary Oc…" at bounding box center [247, 227] width 227 height 35
select select "lower_secondary"
click at [134, 210] on select "Highest education level No schooling Primary Lower Secondary Upper Secondary Oc…" at bounding box center [247, 227] width 227 height 35
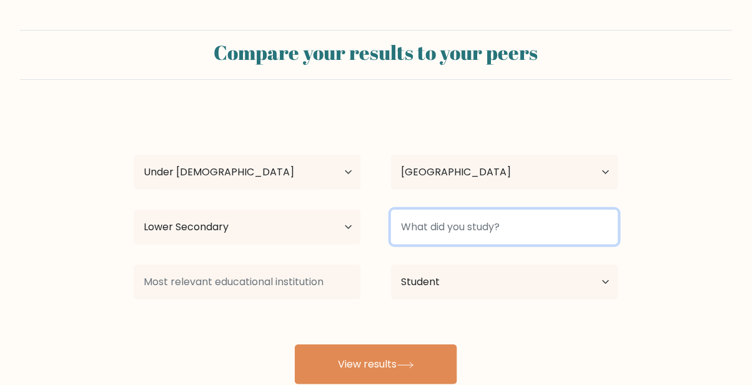
click at [523, 227] on input at bounding box center [504, 227] width 227 height 35
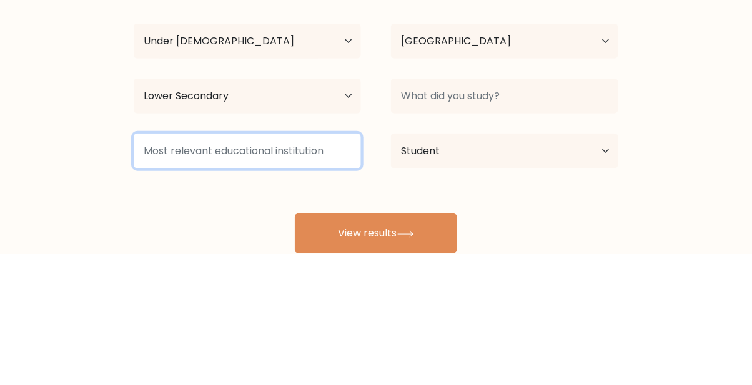
click at [243, 285] on input at bounding box center [247, 282] width 227 height 35
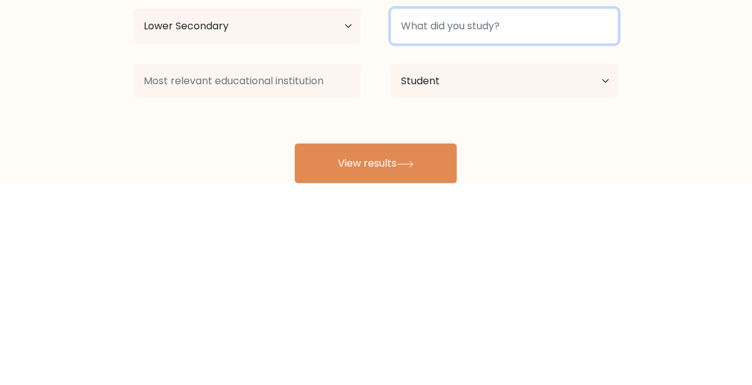
click at [519, 231] on input at bounding box center [504, 227] width 227 height 35
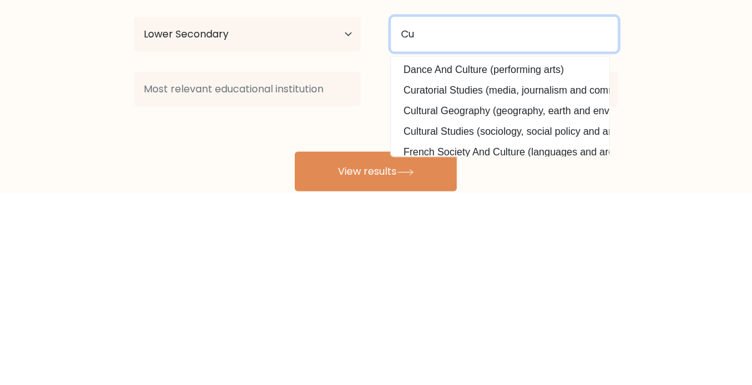
type input "C"
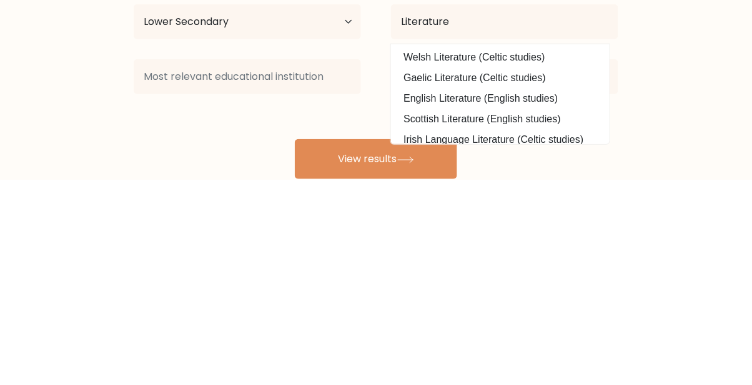
click at [528, 302] on option "English Literature (English studies)" at bounding box center [500, 304] width 212 height 20
type input "English Literature"
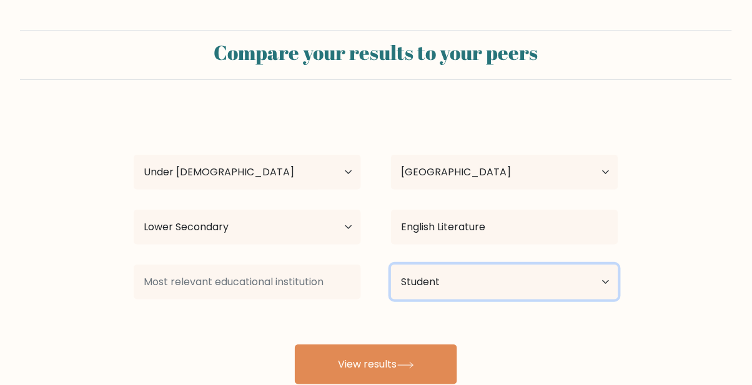
click at [442, 284] on select "Current employment status Employed Student Retired Other / prefer not to answer" at bounding box center [504, 282] width 227 height 35
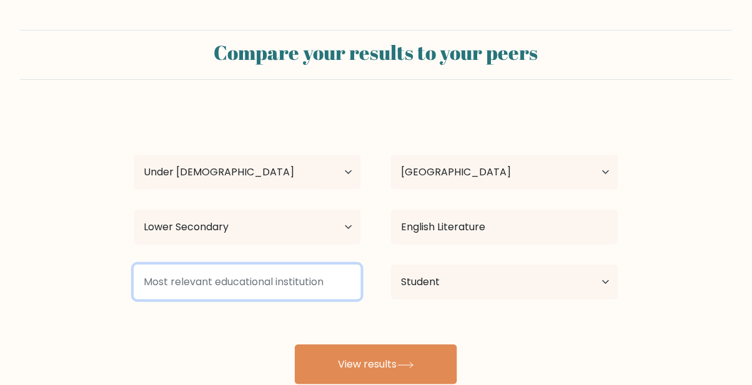
click at [273, 288] on input at bounding box center [247, 282] width 227 height 35
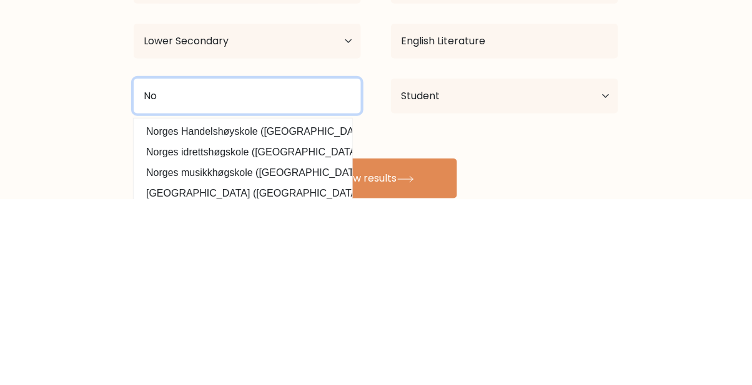
type input "N"
type input "D"
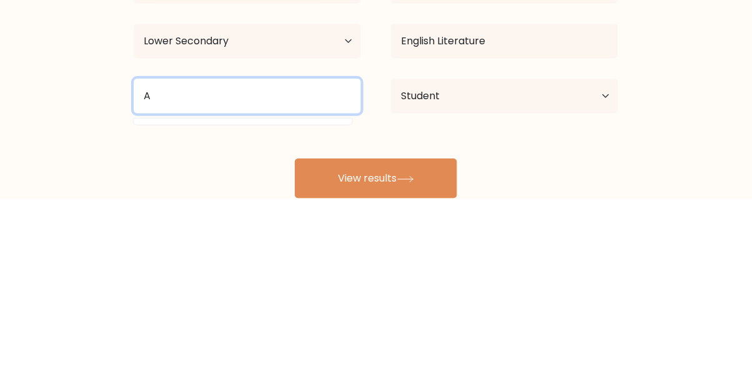
type input "A"
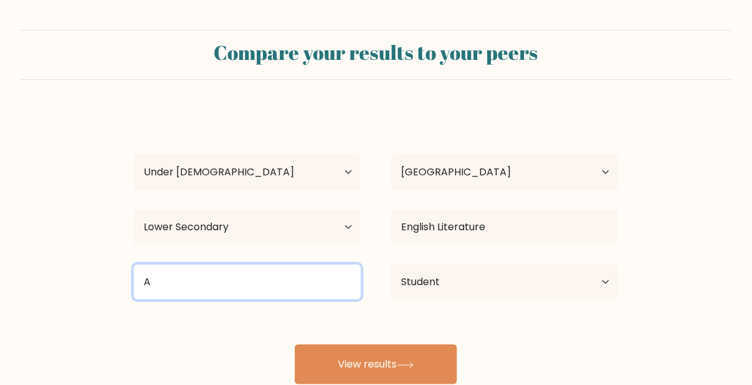
click at [237, 297] on input "A" at bounding box center [247, 282] width 227 height 35
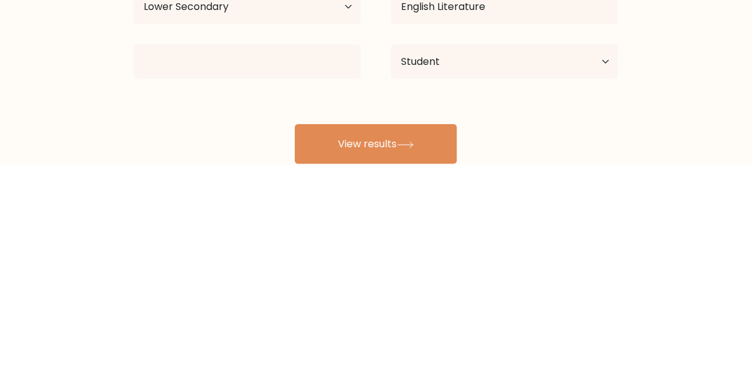
click at [411, 366] on icon at bounding box center [405, 365] width 17 height 7
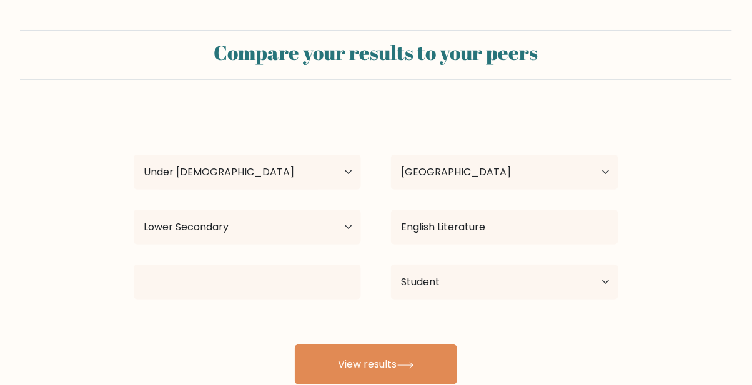
click at [438, 255] on div "Nyasa Kalla Age Under 18 years old 18-24 years old 25-34 years old 35-44 years …" at bounding box center [375, 247] width 499 height 275
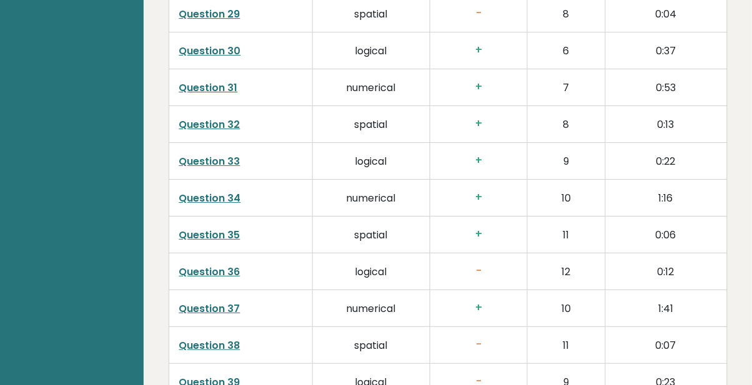
scroll to position [3246, 0]
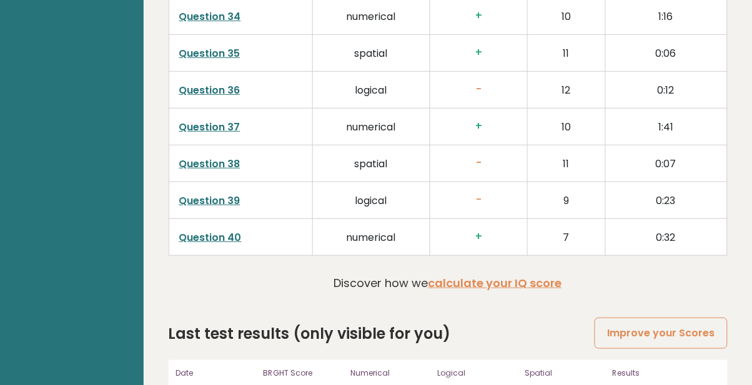
scroll to position [3283, 0]
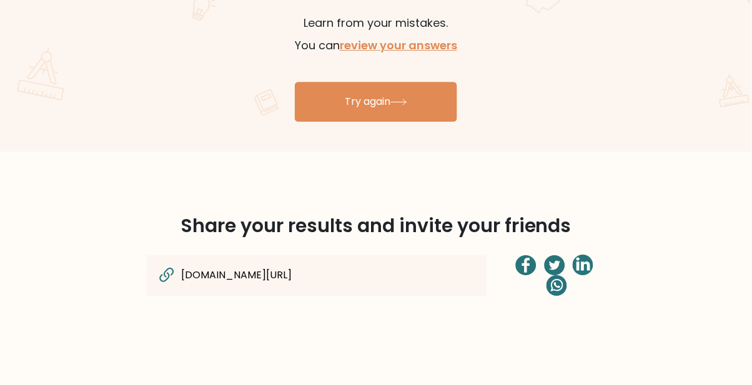
scroll to position [800, 0]
click at [434, 102] on link "Try again" at bounding box center [376, 102] width 162 height 40
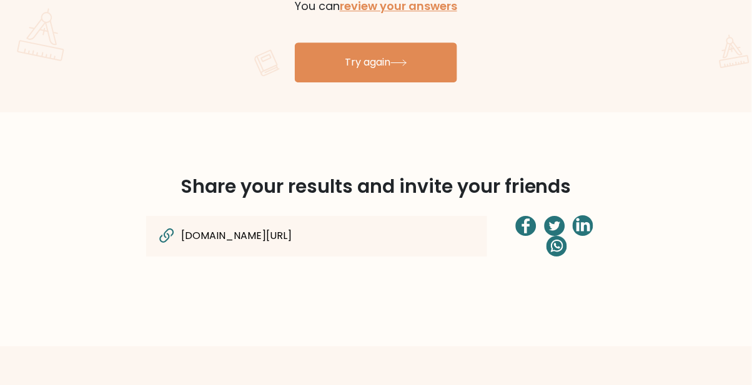
scroll to position [840, 0]
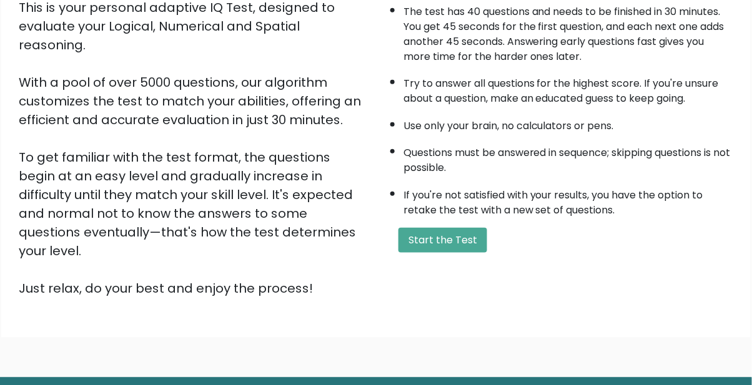
scroll to position [187, 0]
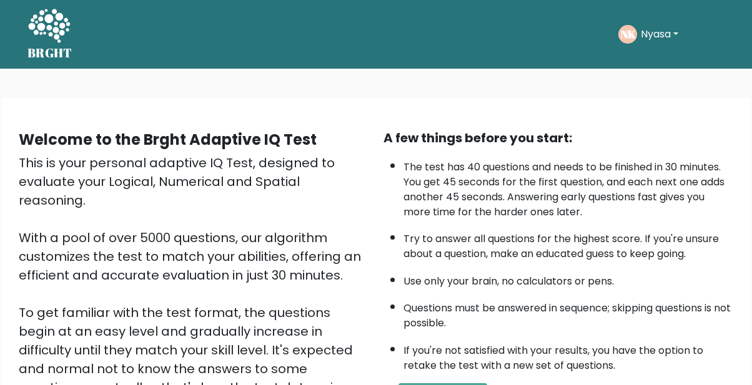
scroll to position [75, 0]
